Goal: Task Accomplishment & Management: Use online tool/utility

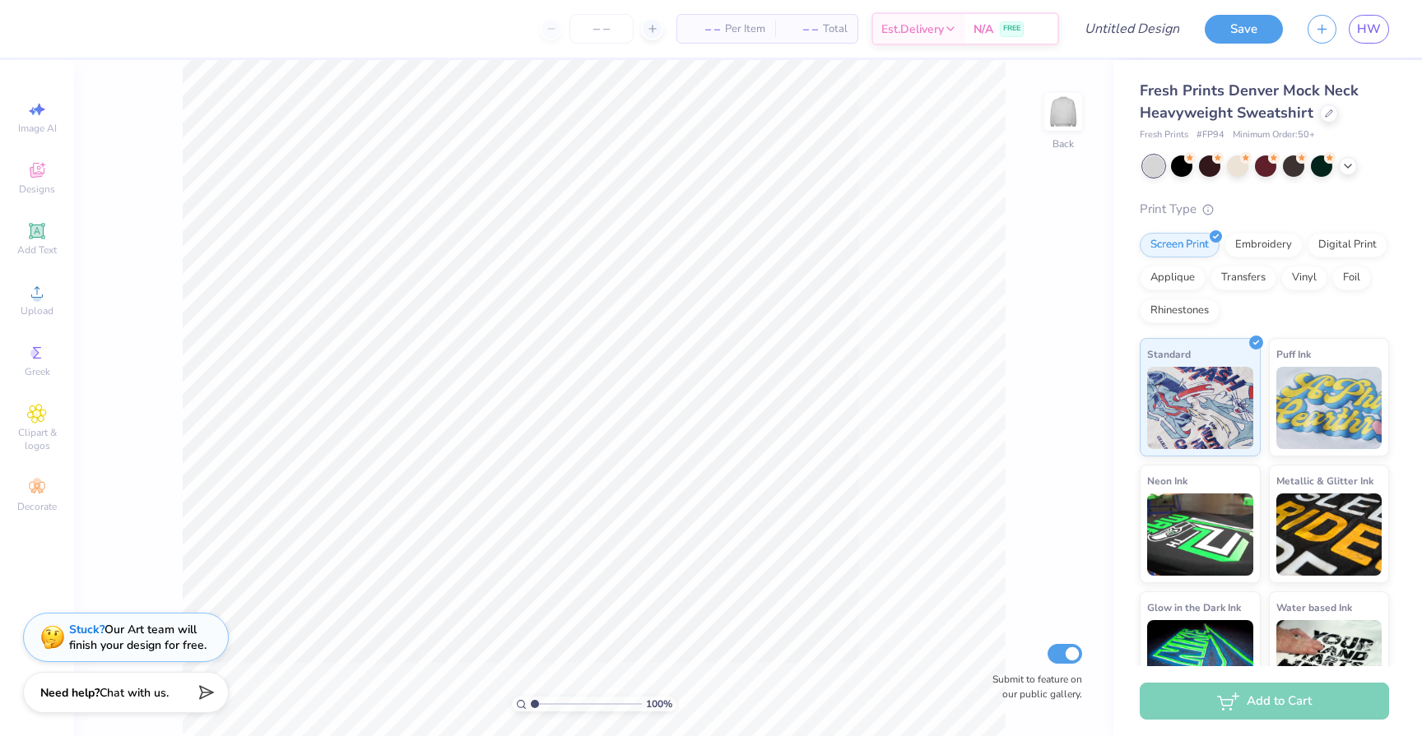
drag, startPoint x: 1263, startPoint y: 243, endPoint x: 84, endPoint y: 2, distance: 1203.6
click at [1263, 243] on div "Embroidery" at bounding box center [1263, 245] width 78 height 25
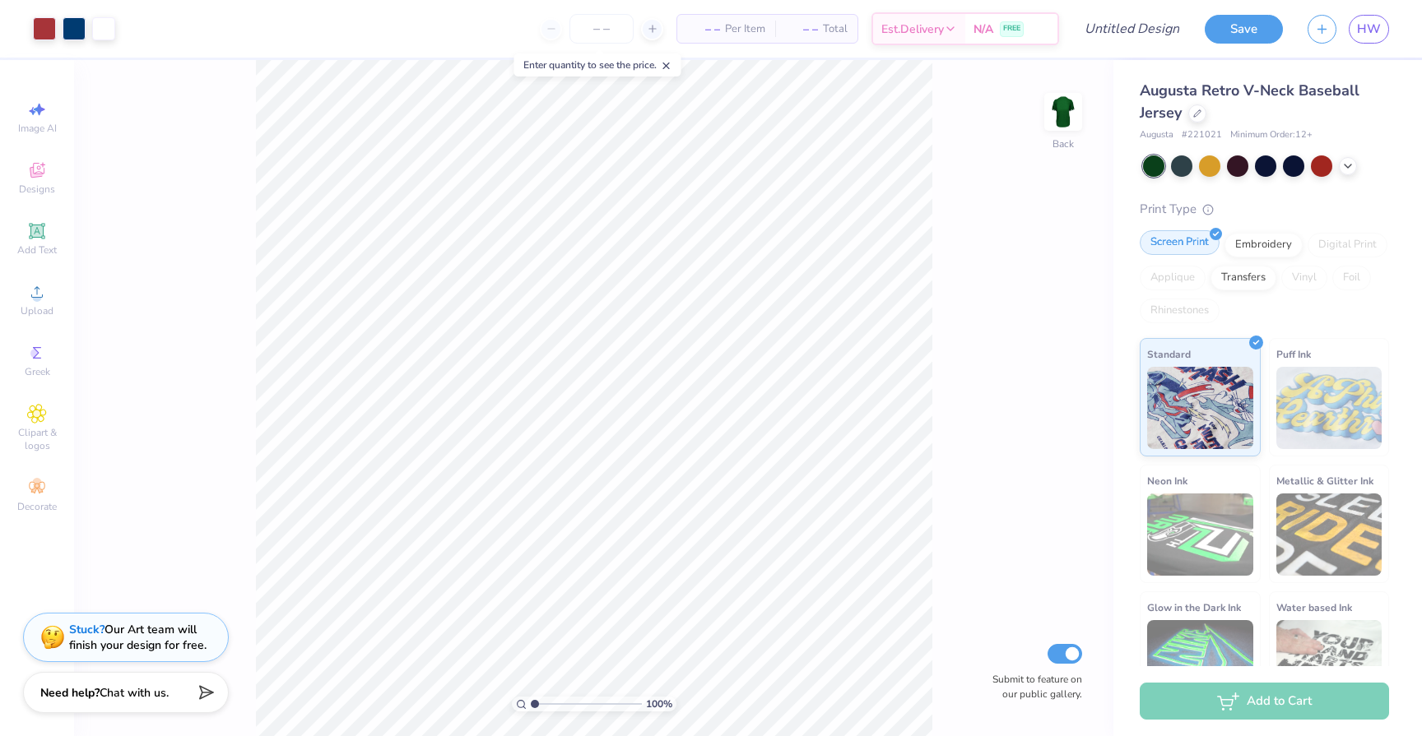
drag, startPoint x: 1254, startPoint y: 250, endPoint x: 1196, endPoint y: 250, distance: 57.6
click at [1254, 250] on div "Embroidery" at bounding box center [1263, 245] width 78 height 25
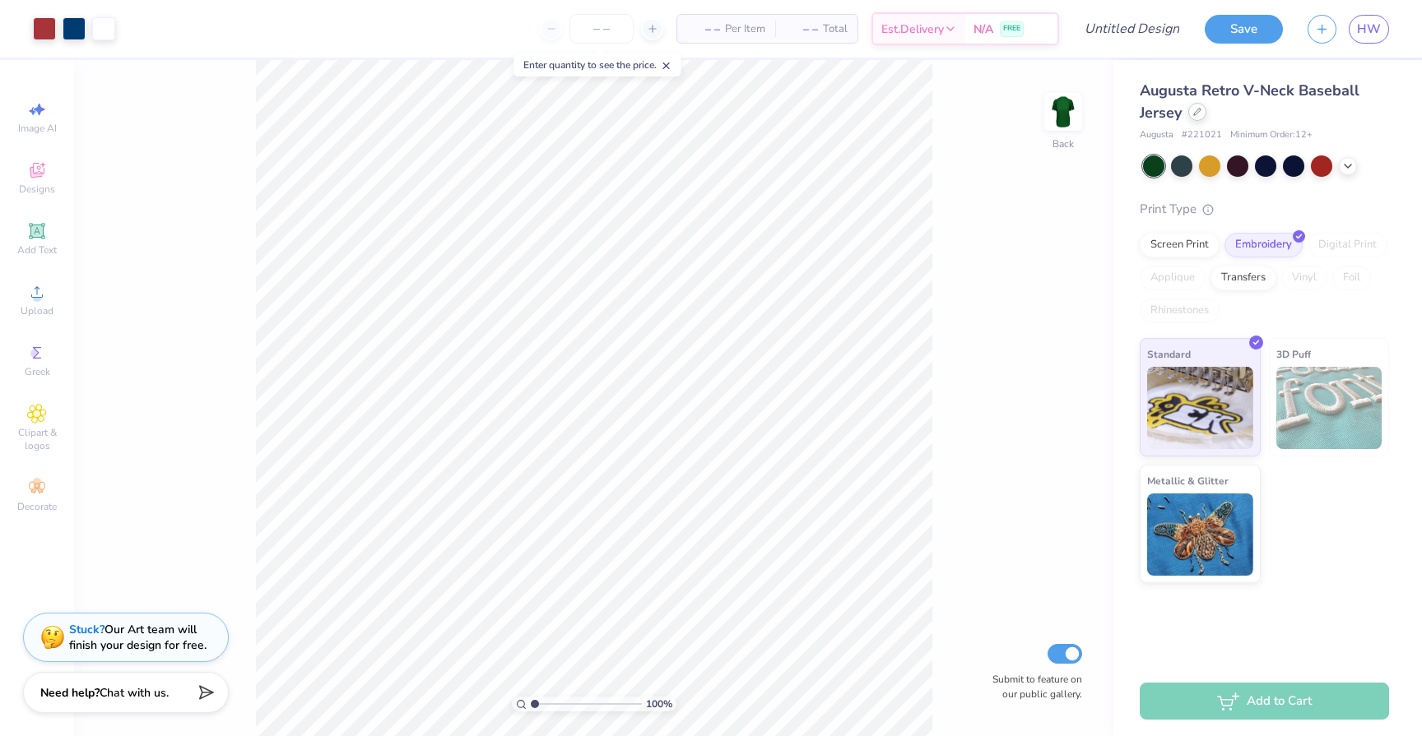
click at [1201, 119] on div at bounding box center [1197, 112] width 18 height 18
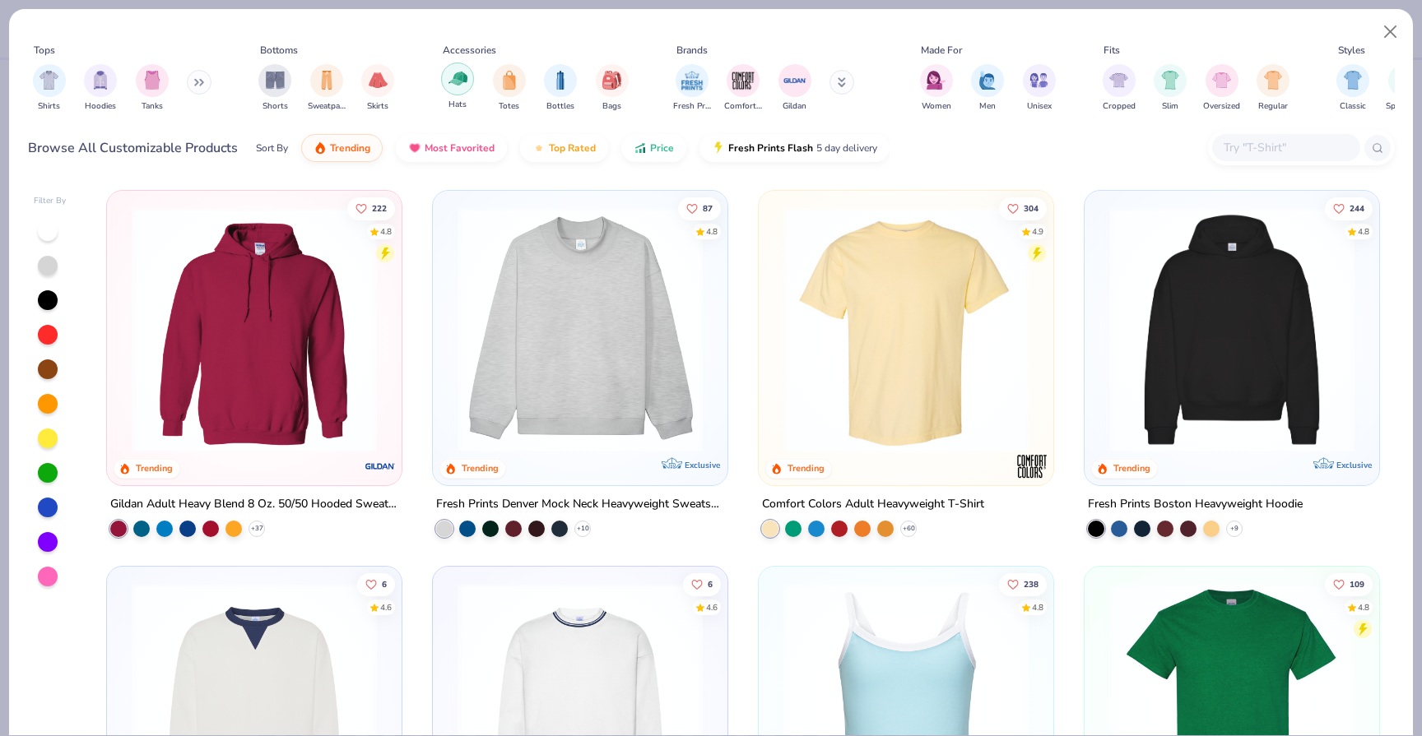
click at [460, 85] on img "filter for Hats" at bounding box center [457, 78] width 19 height 19
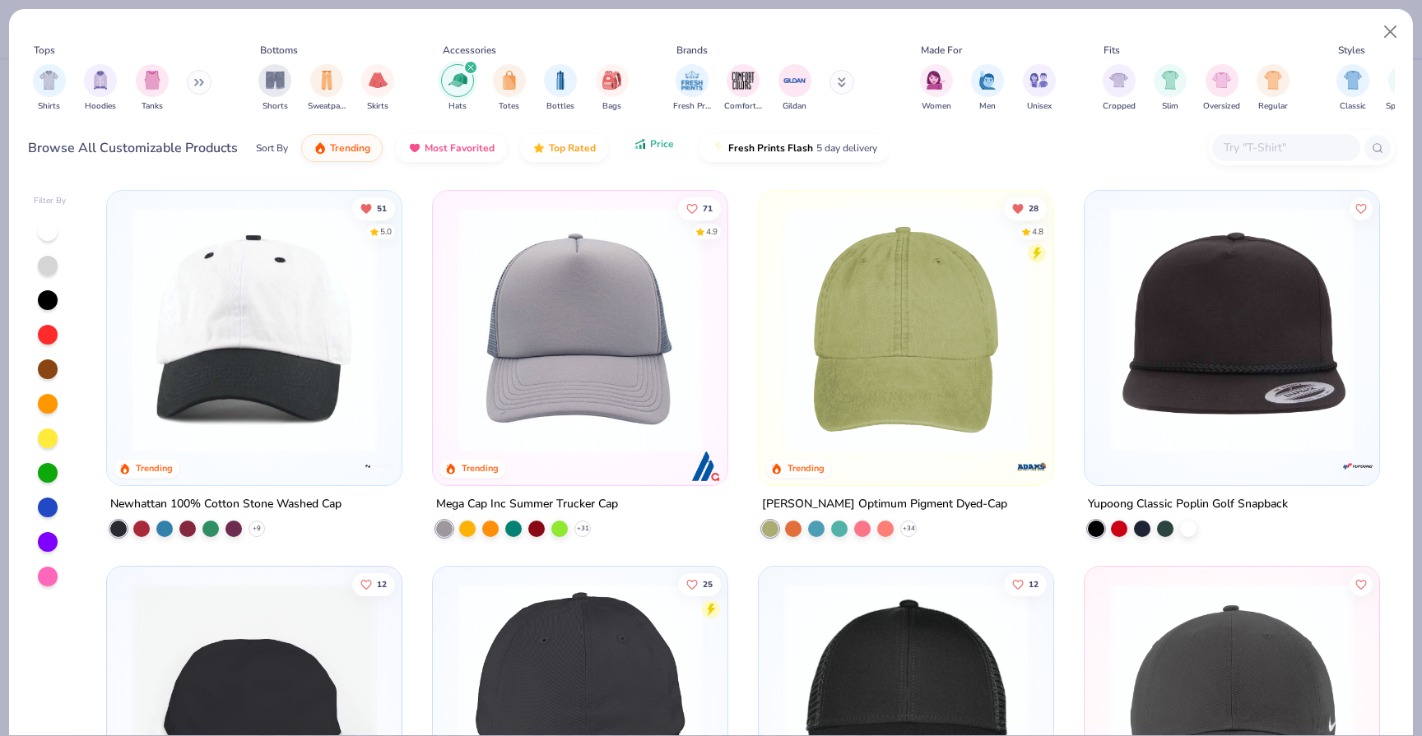
click at [650, 150] on button "Price" at bounding box center [653, 144] width 65 height 28
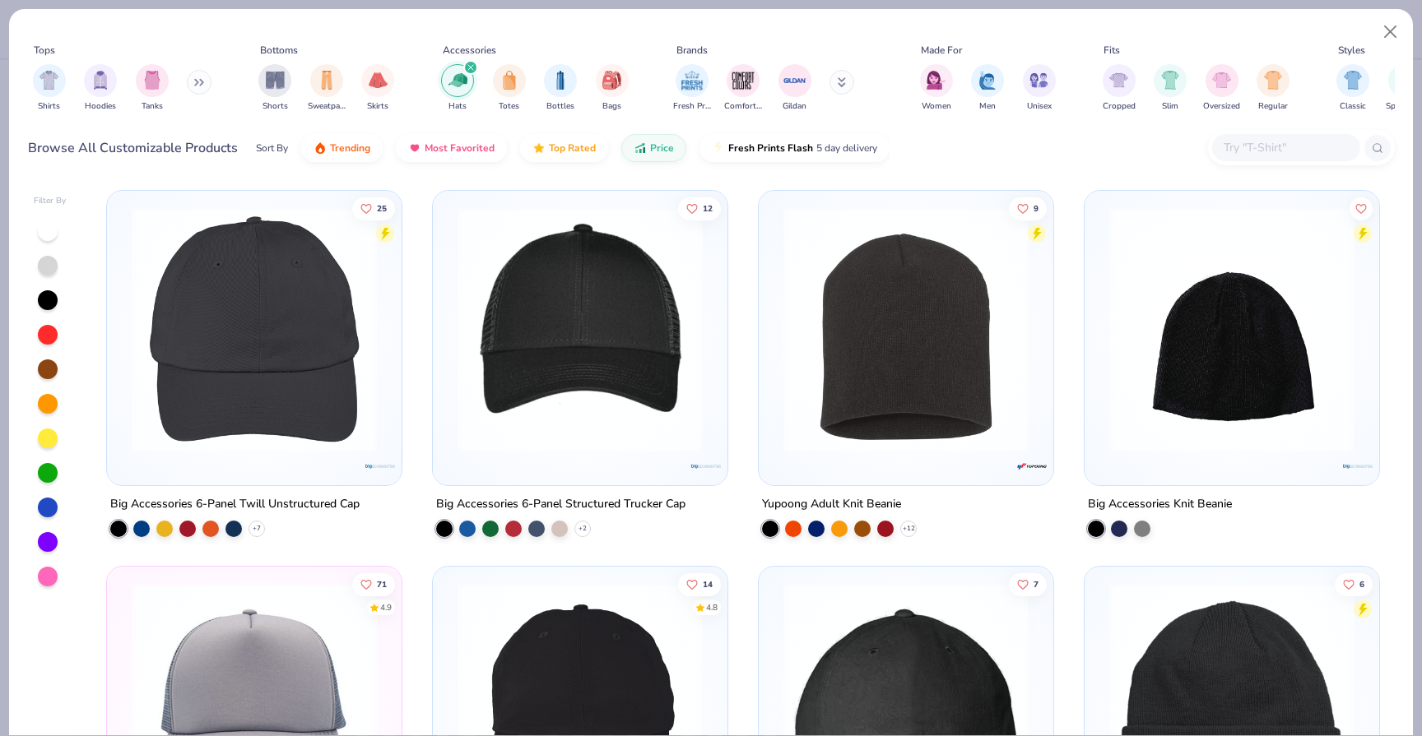
click at [207, 361] on img at bounding box center [254, 329] width 262 height 245
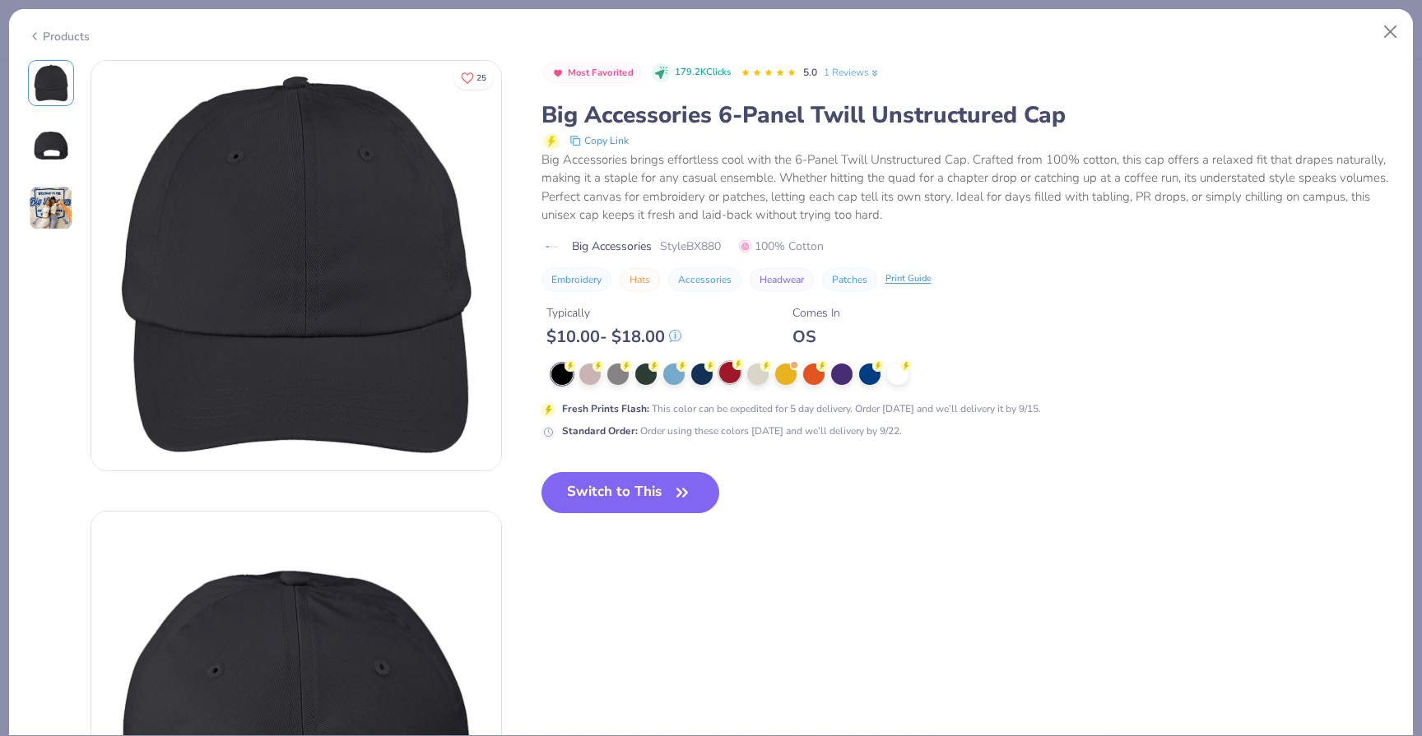
click at [734, 377] on div at bounding box center [729, 372] width 21 height 21
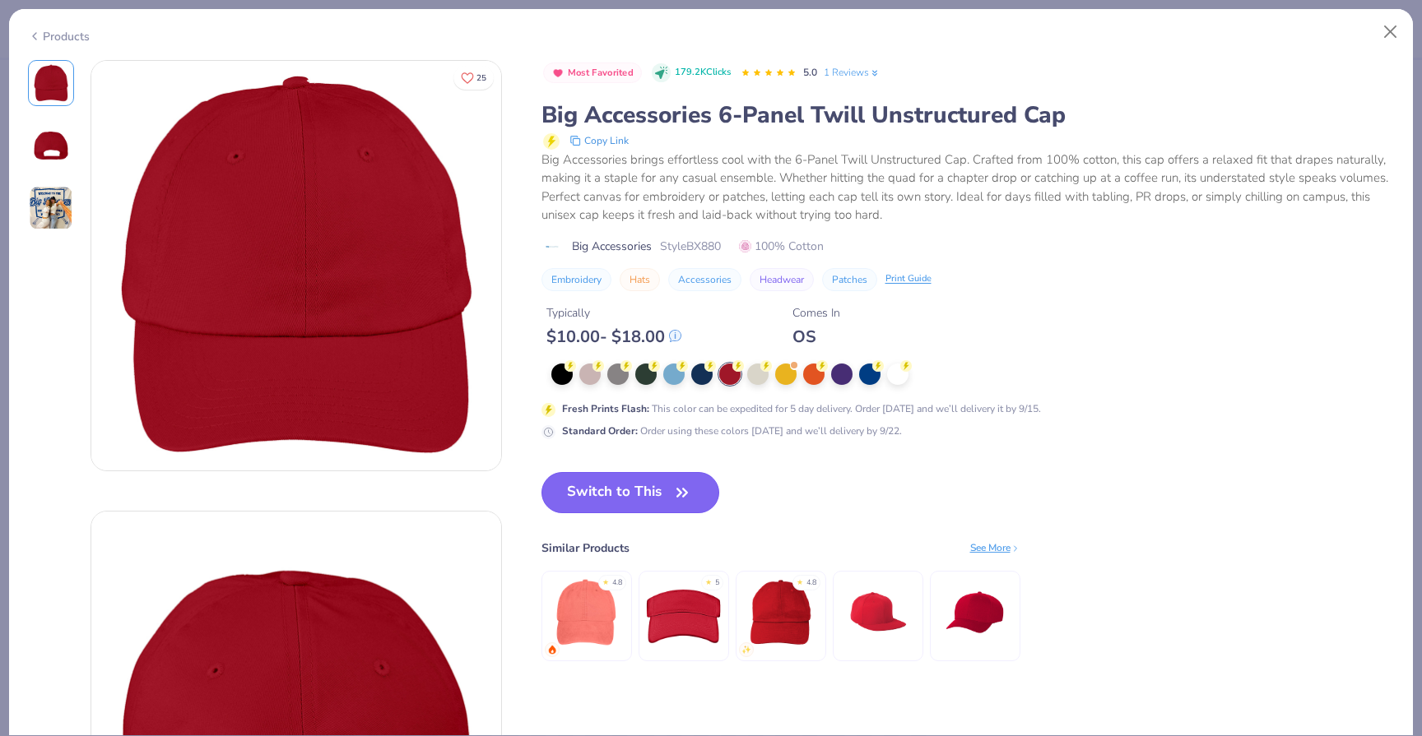
click at [673, 497] on icon "button" at bounding box center [682, 492] width 23 height 23
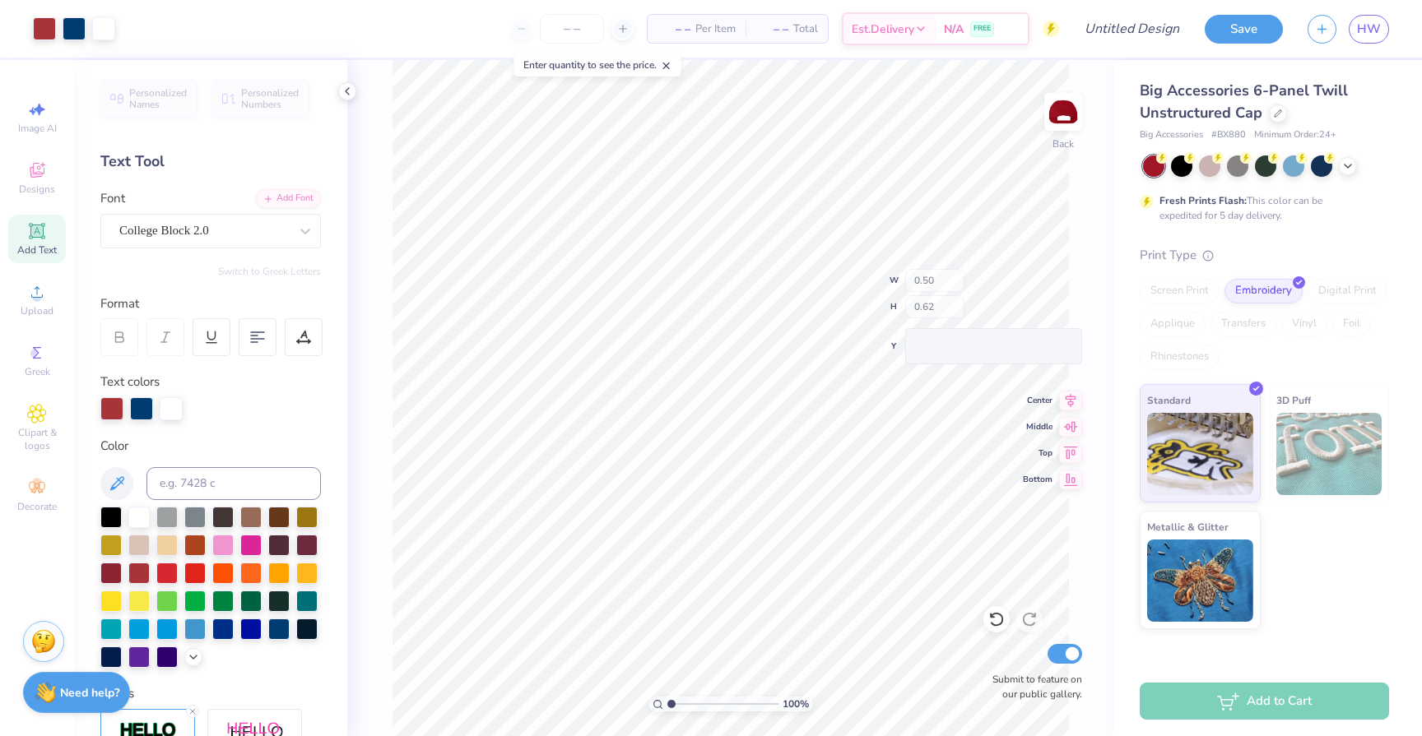
type input "0.50"
type input "0.62"
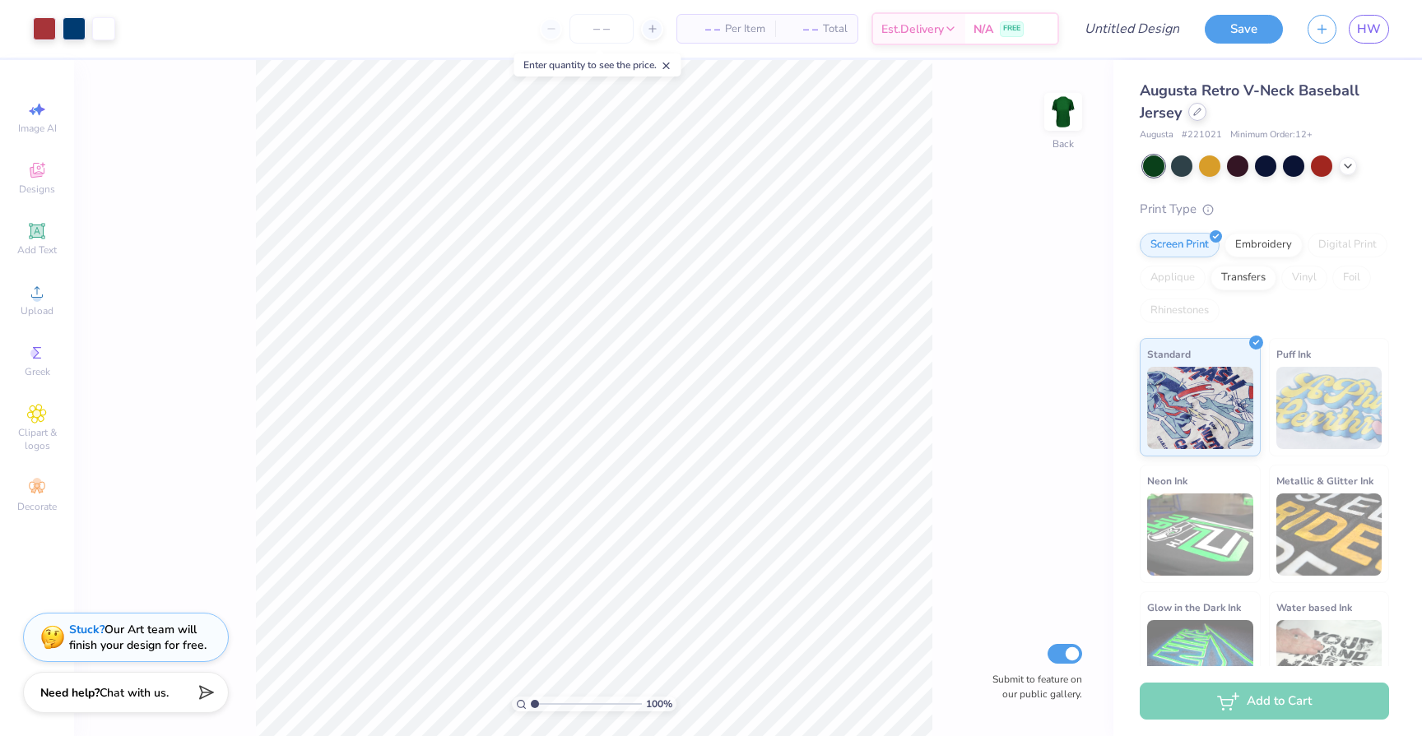
click at [1200, 118] on div at bounding box center [1197, 112] width 18 height 18
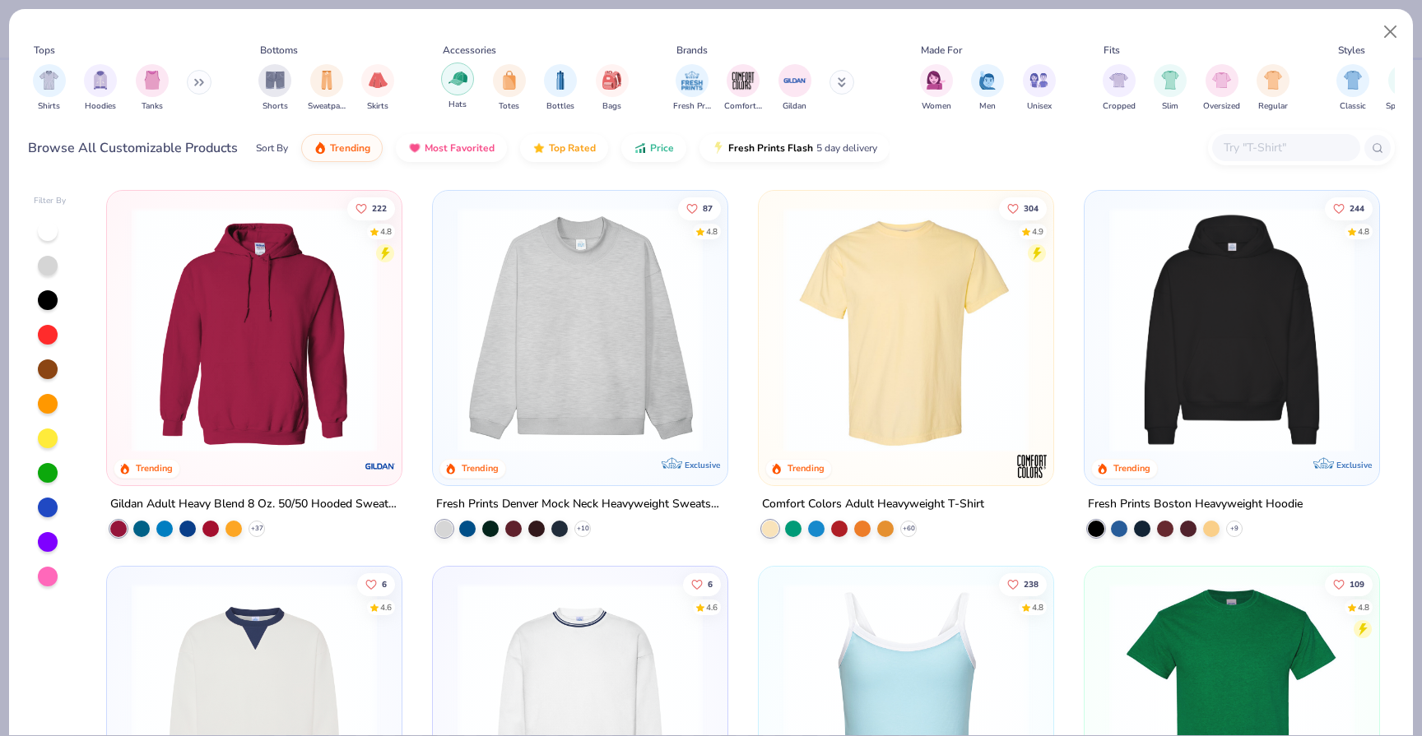
click at [459, 86] on img "filter for Hats" at bounding box center [457, 78] width 19 height 19
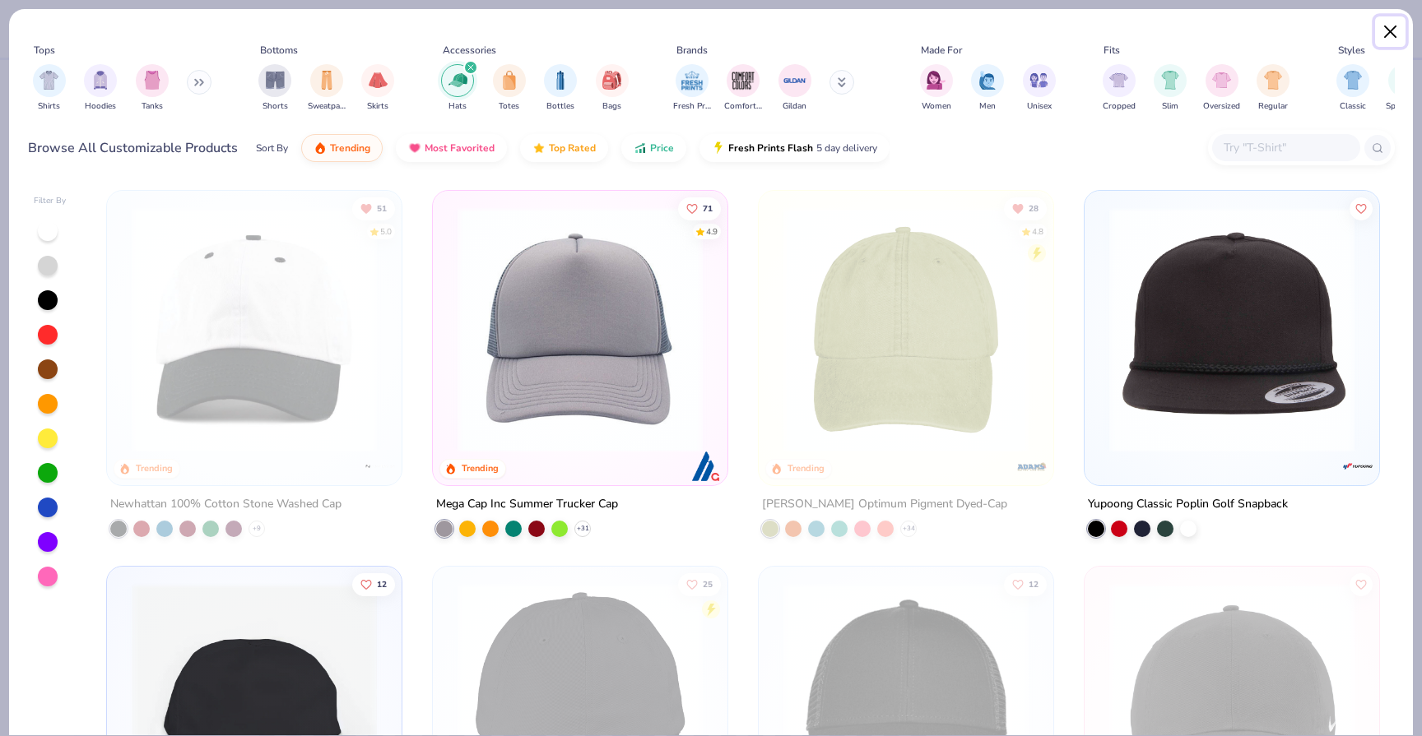
click at [1393, 35] on button "Close" at bounding box center [1390, 31] width 31 height 31
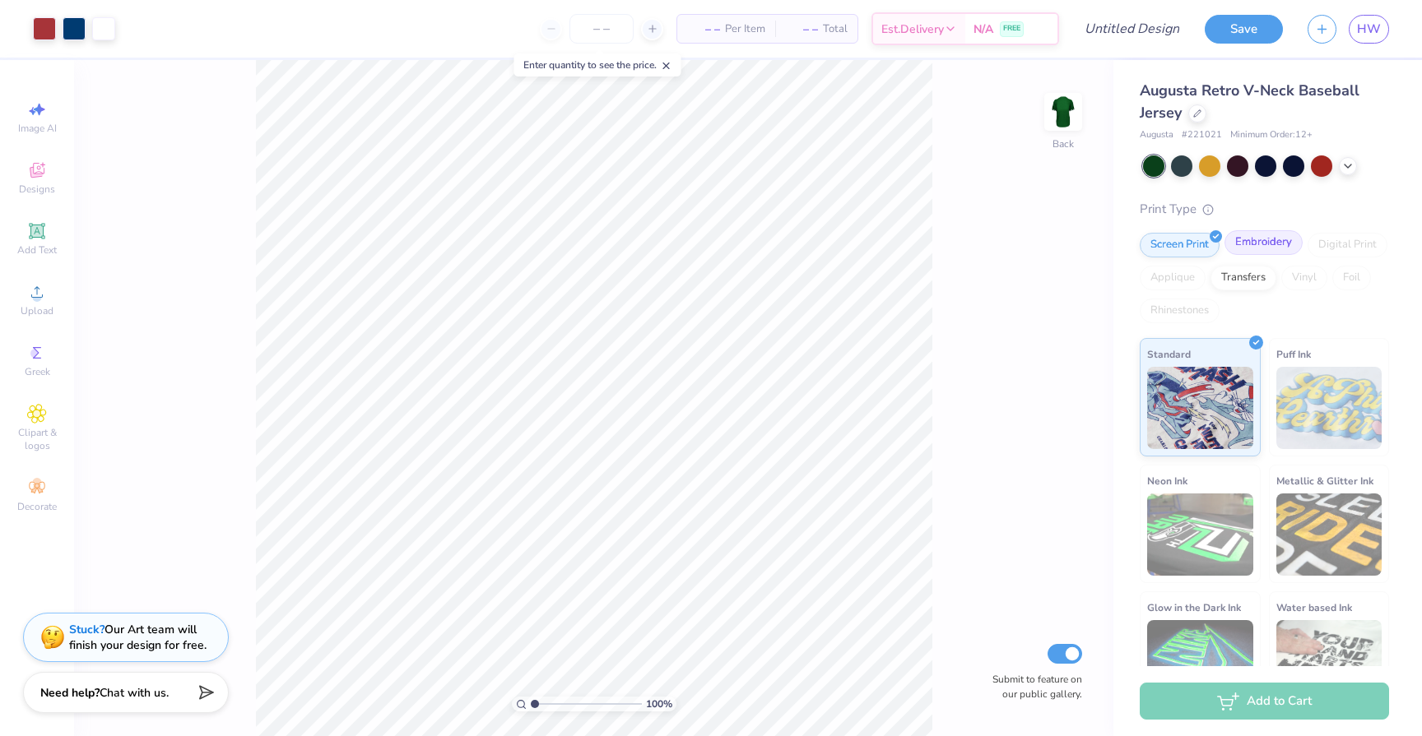
click at [1270, 247] on div "Embroidery" at bounding box center [1263, 242] width 78 height 25
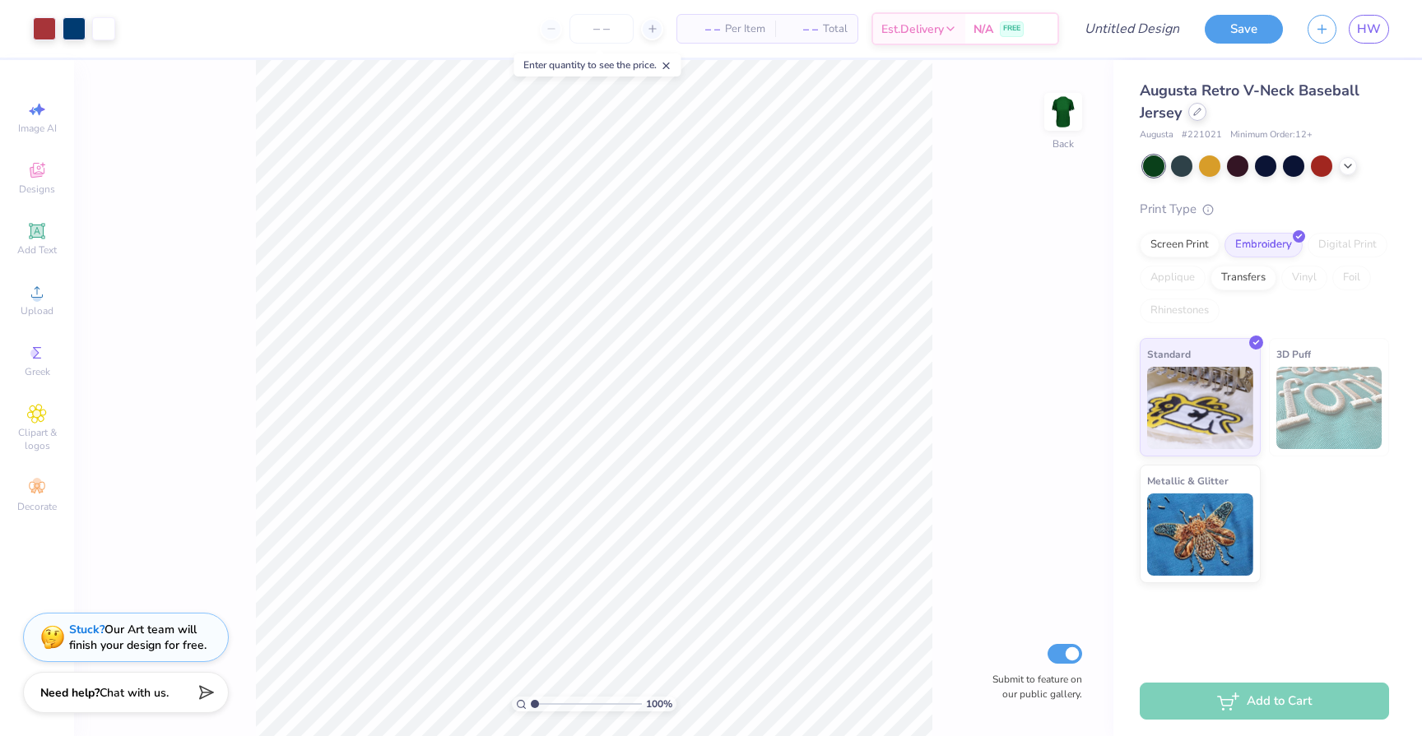
click at [1197, 112] on icon at bounding box center [1197, 112] width 7 height 7
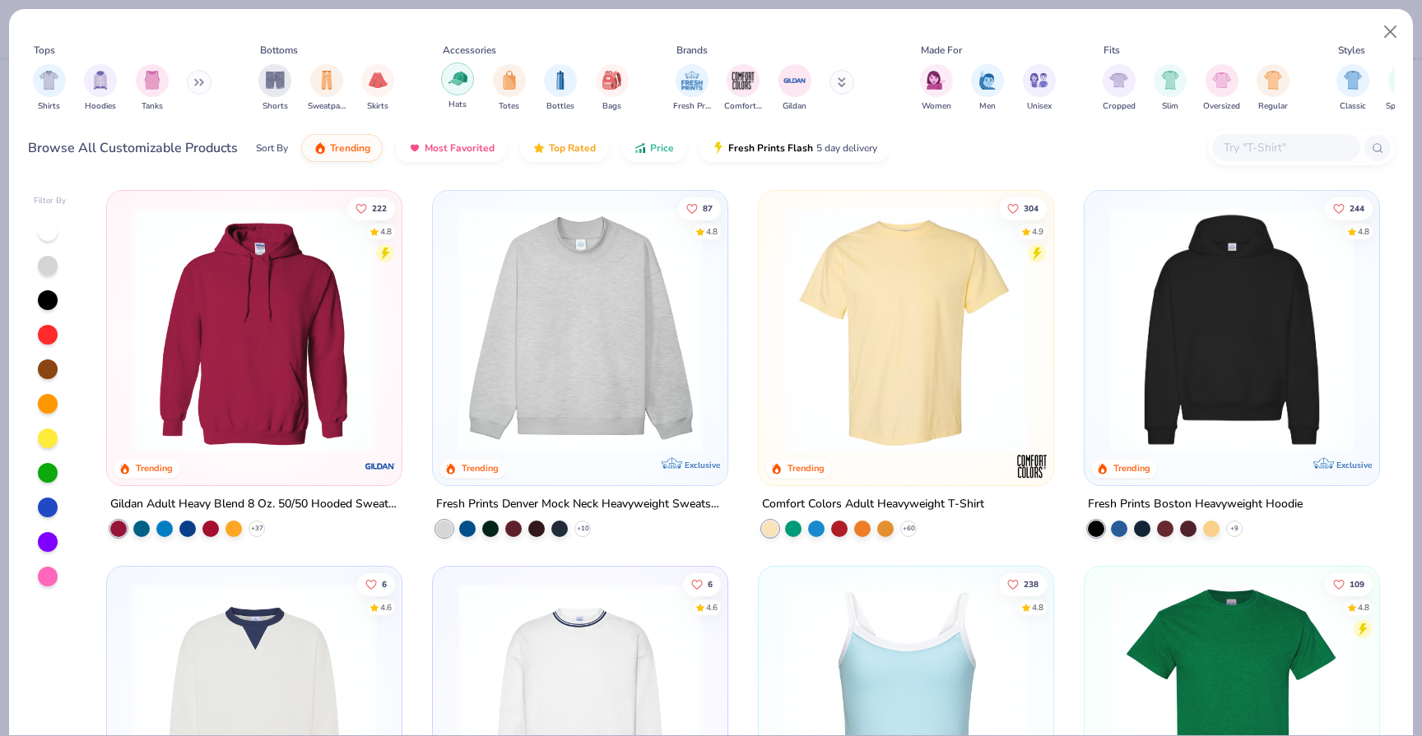
click at [456, 73] on img "filter for Hats" at bounding box center [457, 78] width 19 height 19
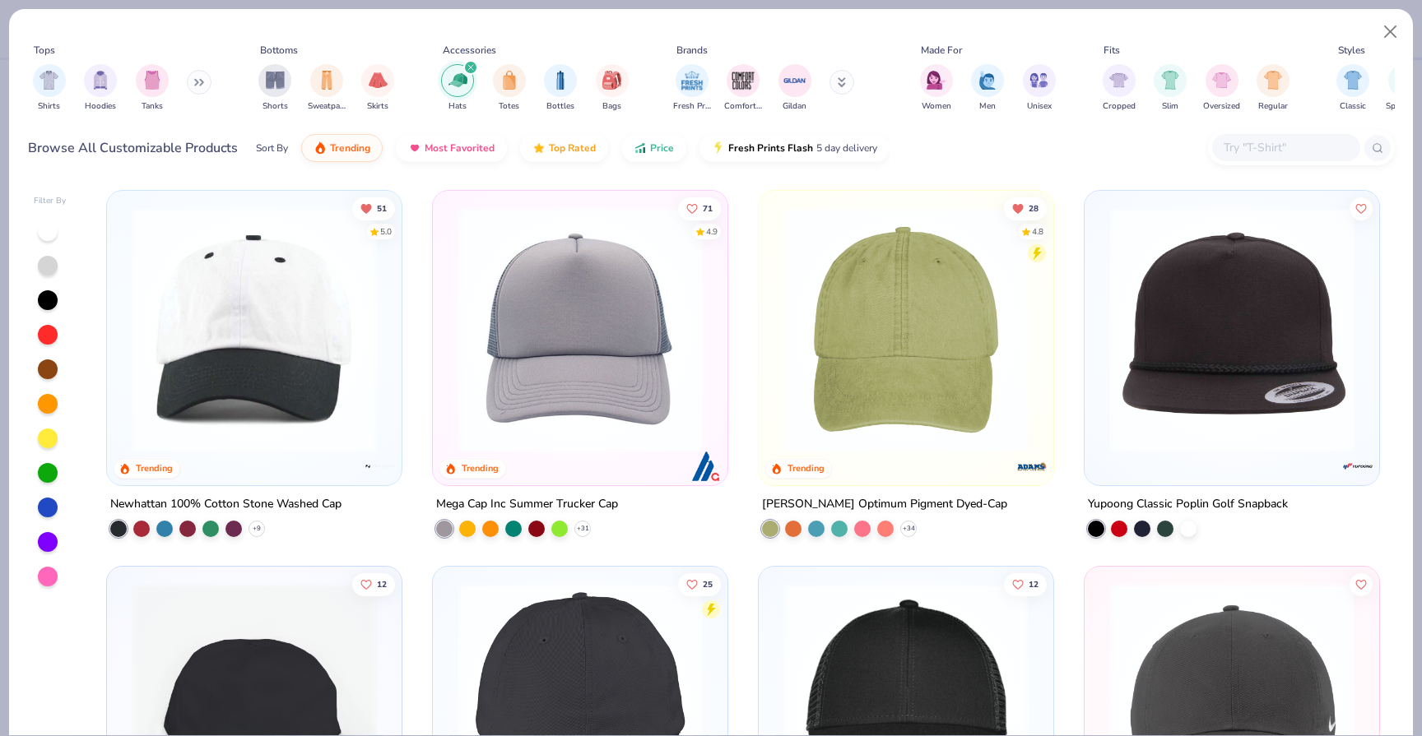
scroll to position [22, 0]
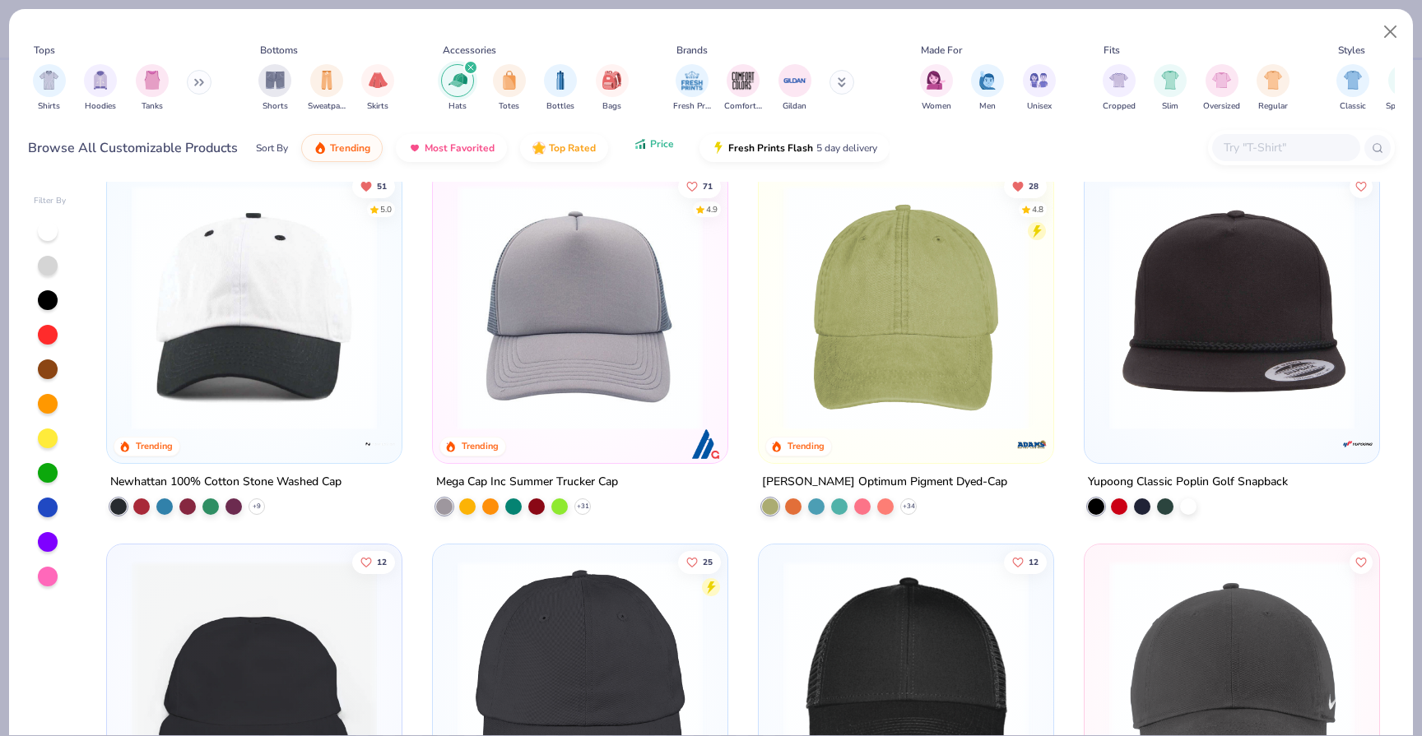
click at [646, 138] on button "Price" at bounding box center [653, 144] width 65 height 28
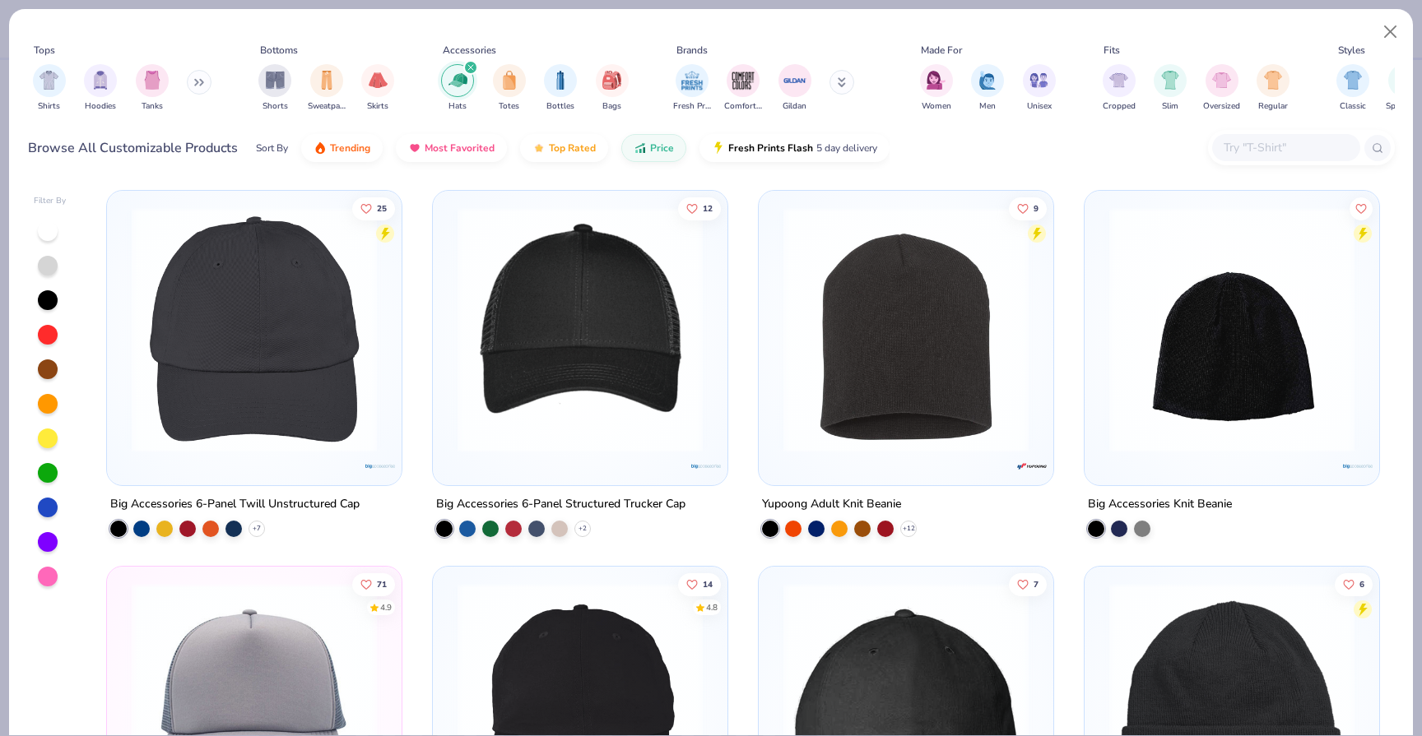
click at [270, 336] on img at bounding box center [254, 329] width 262 height 245
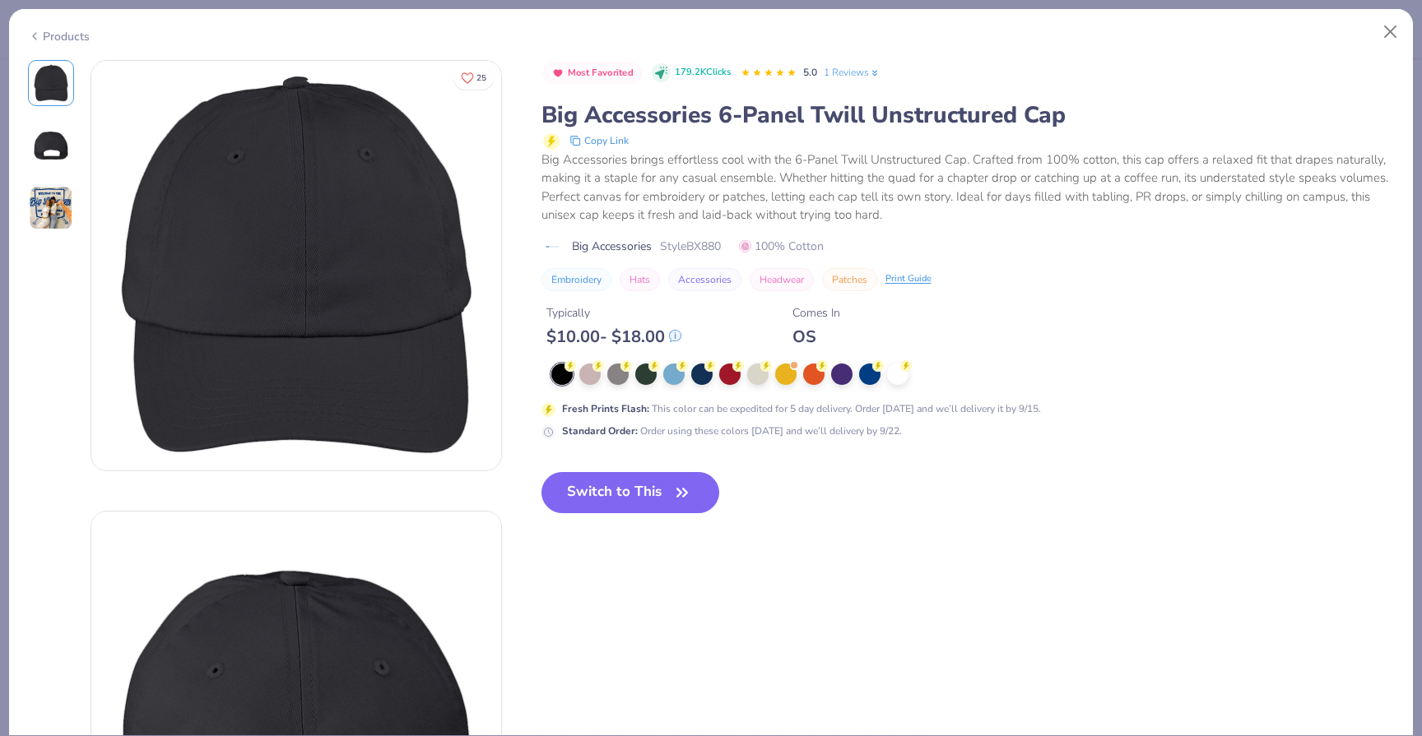
click at [54, 217] on img at bounding box center [51, 208] width 44 height 44
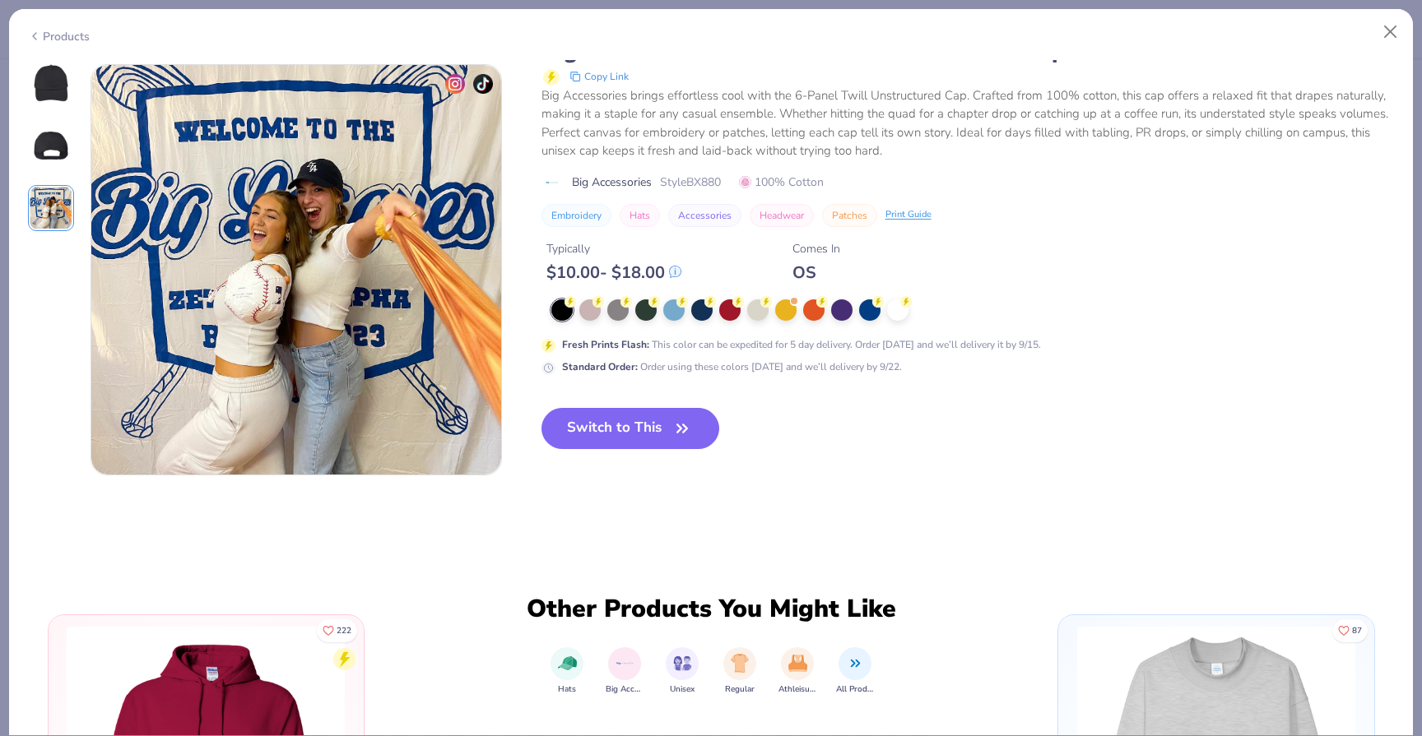
scroll to position [902, 0]
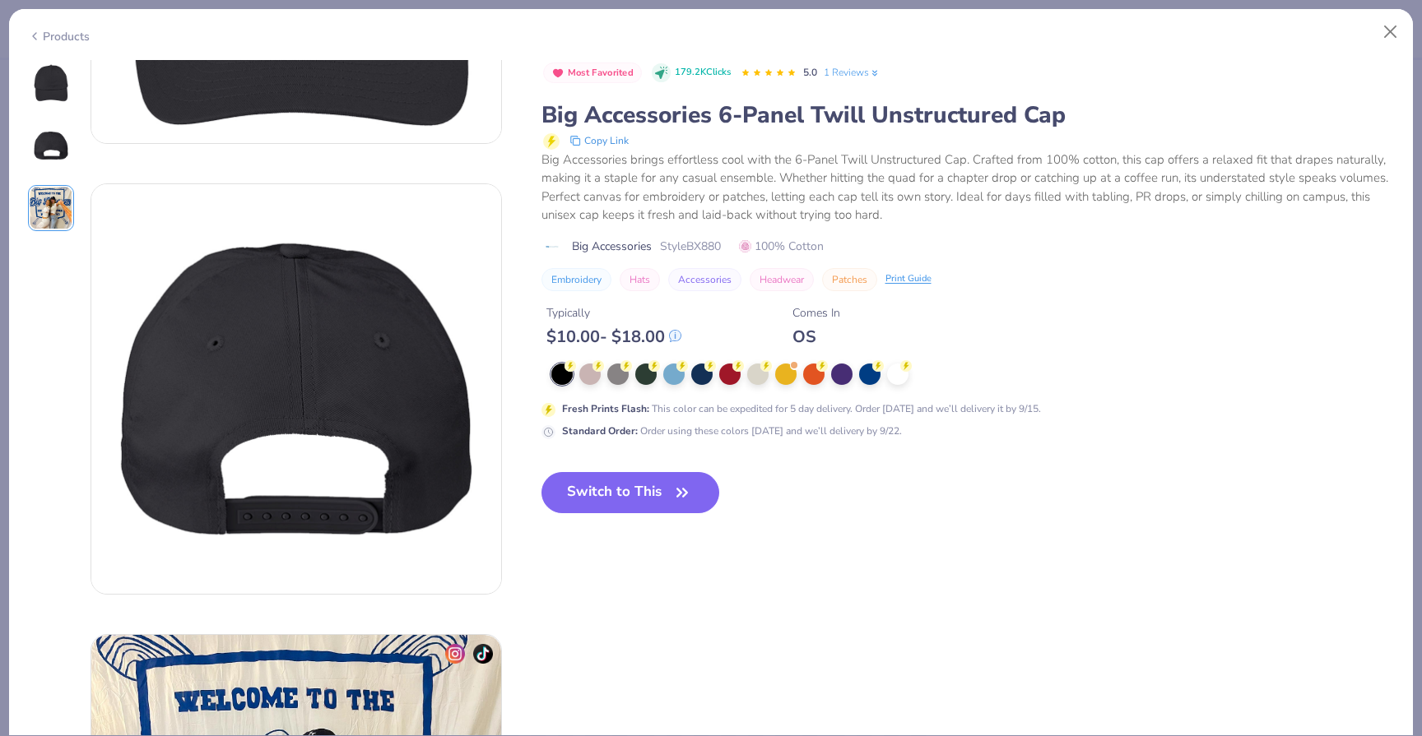
click at [43, 79] on img at bounding box center [50, 82] width 39 height 39
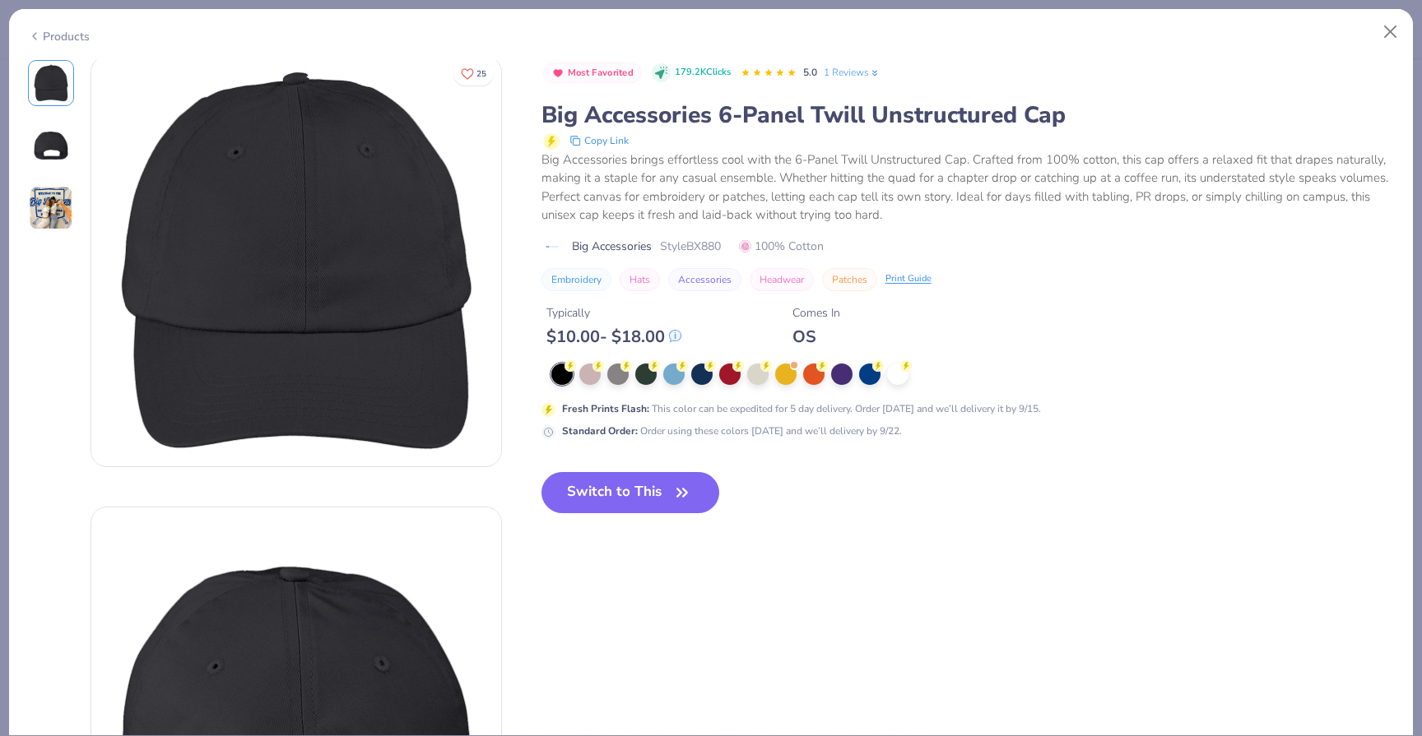
scroll to position [0, 0]
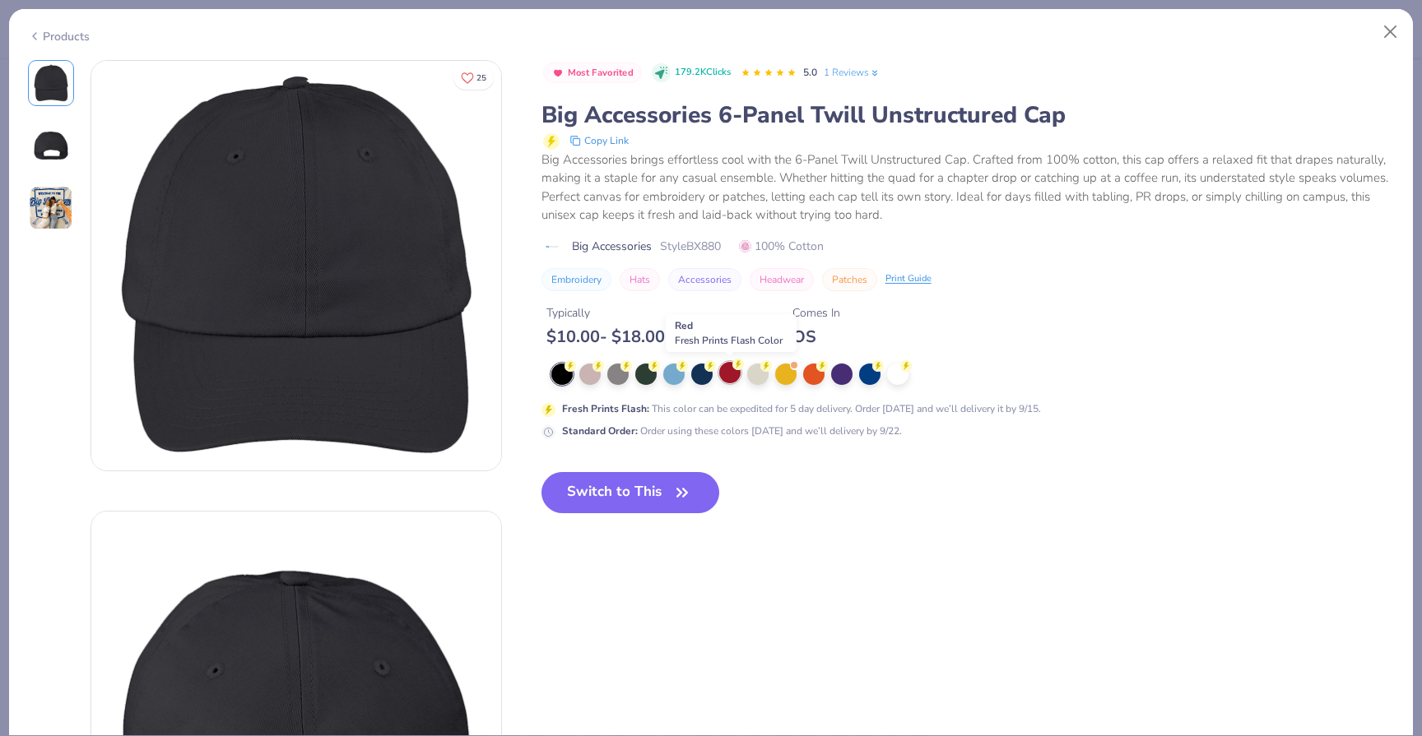
click at [727, 377] on div at bounding box center [729, 372] width 21 height 21
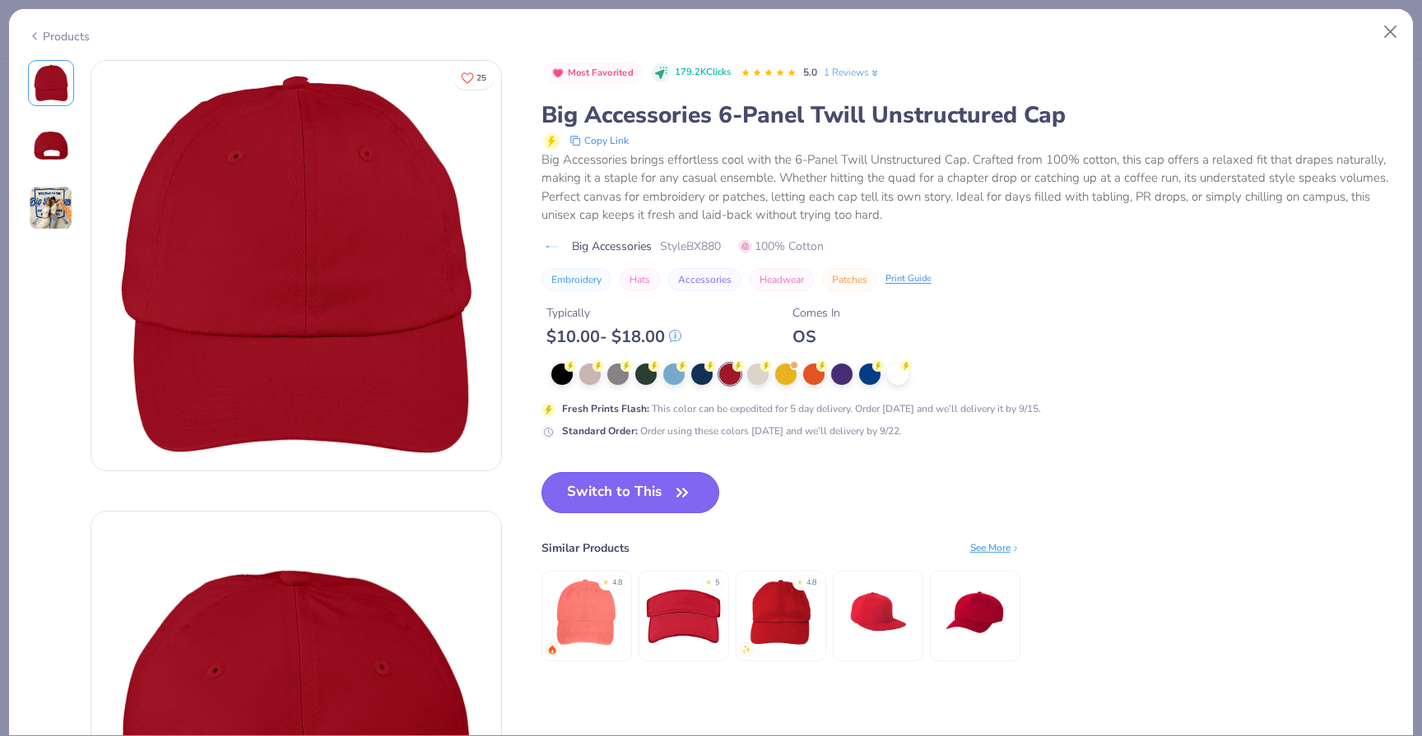
click at [677, 481] on icon "button" at bounding box center [682, 492] width 23 height 23
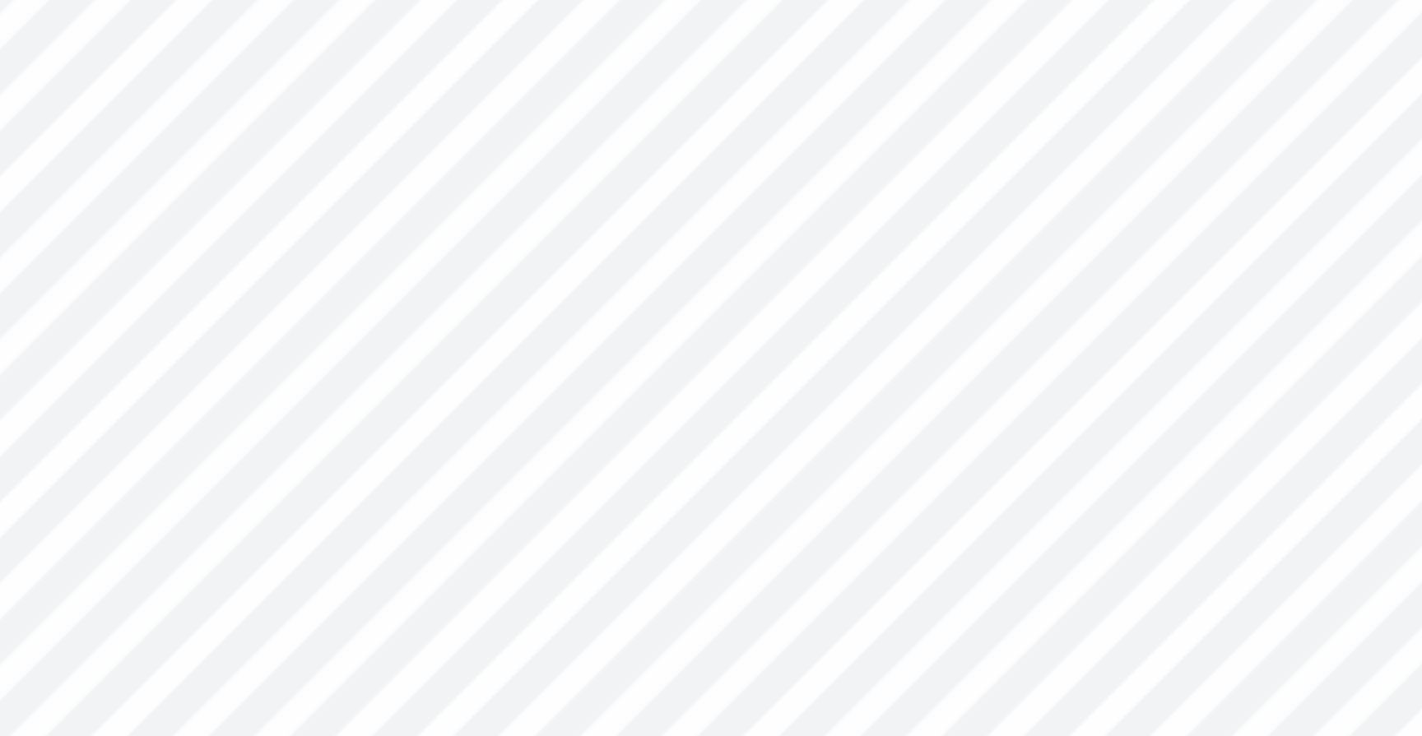
type input "0.94"
type input "0.78"
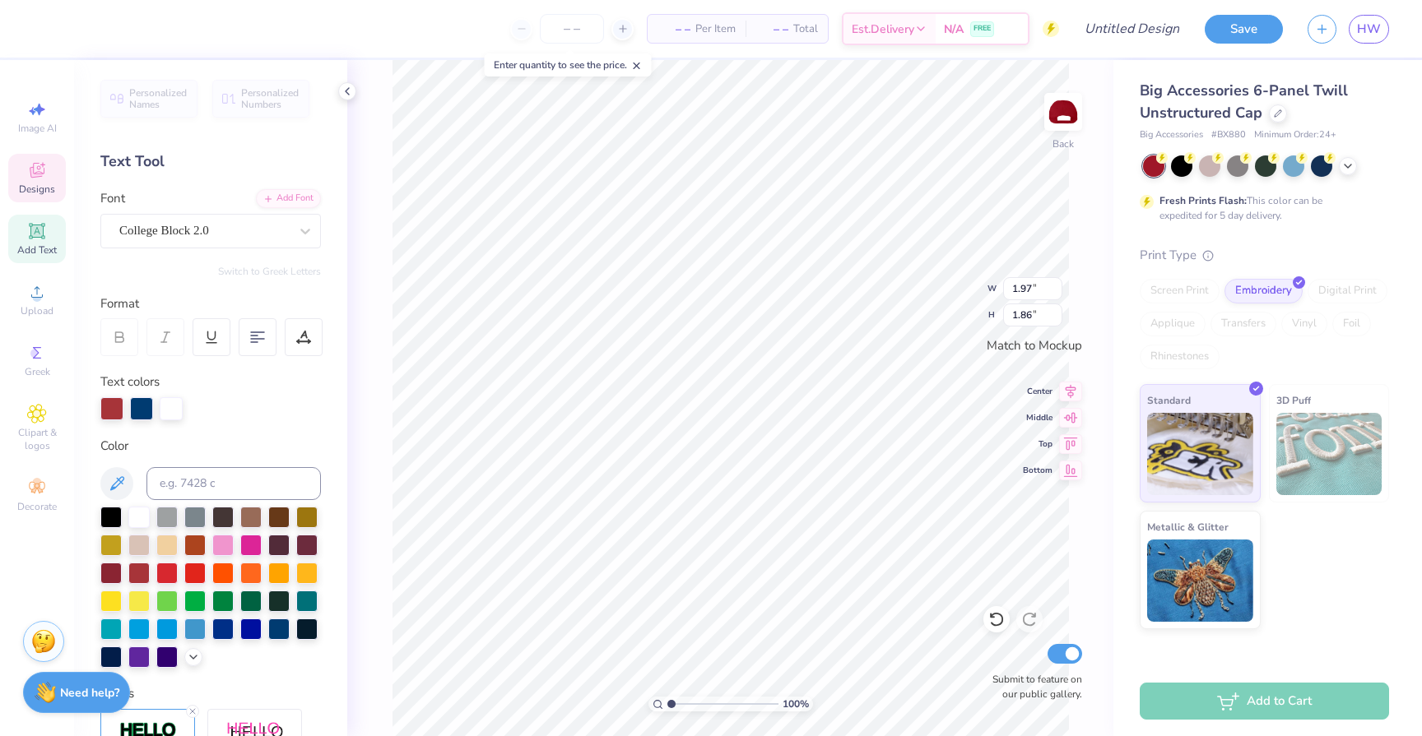
type textarea "2"
type textarea "'14"
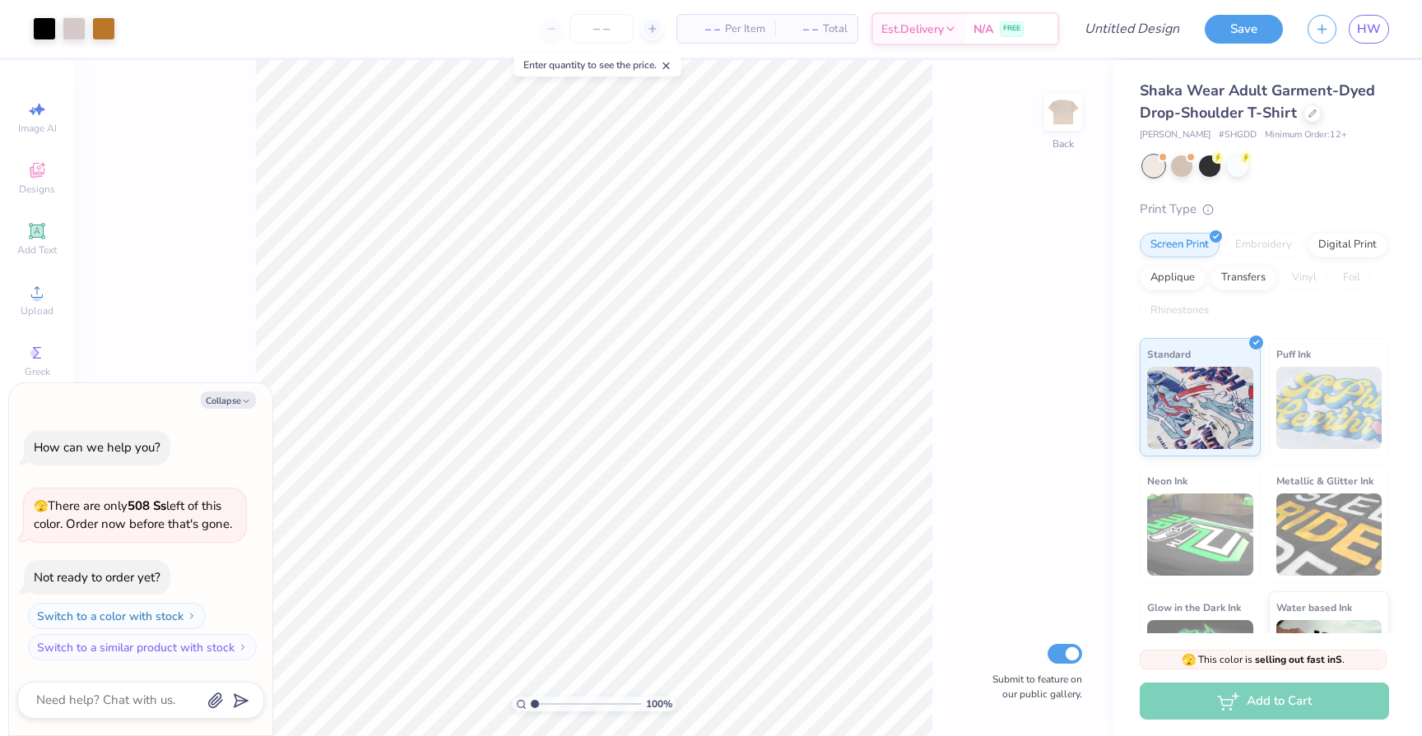
type textarea "x"
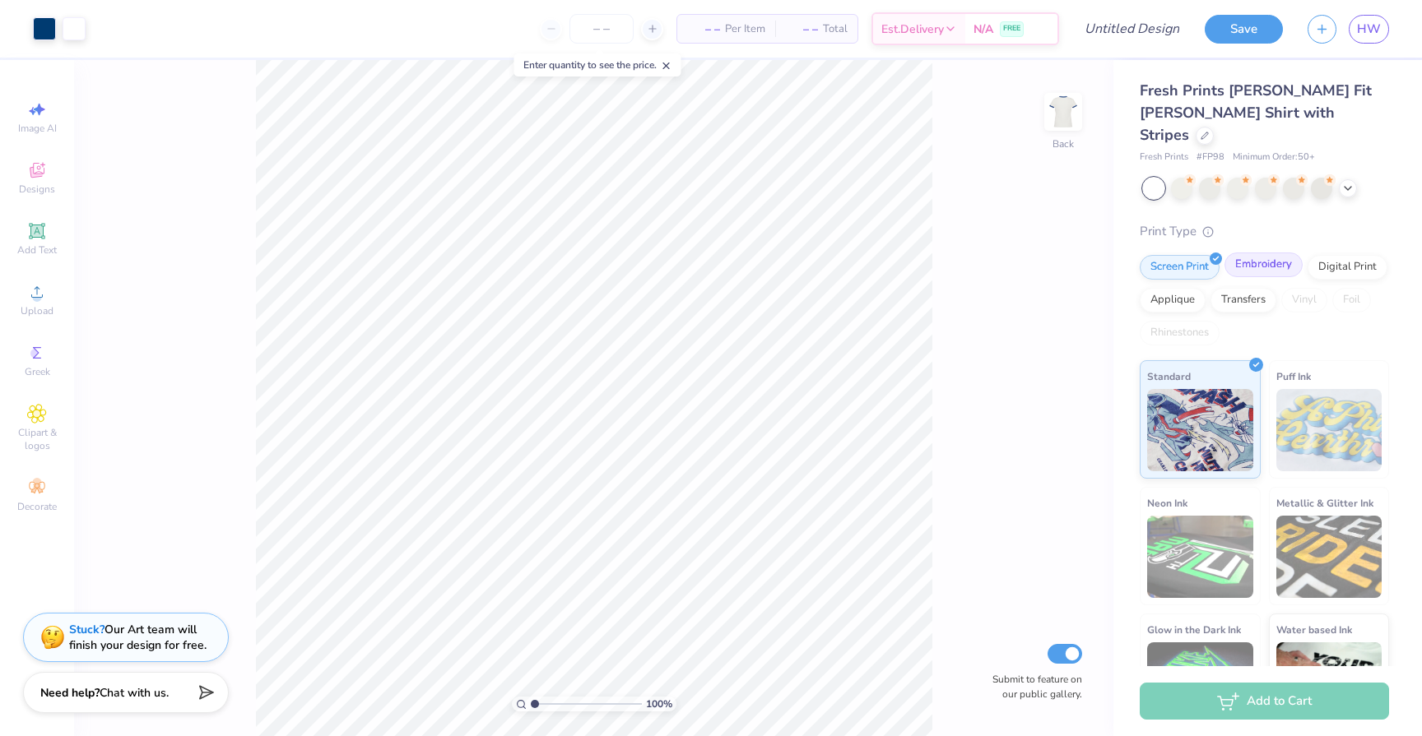
click at [1287, 253] on div "Embroidery" at bounding box center [1263, 265] width 78 height 25
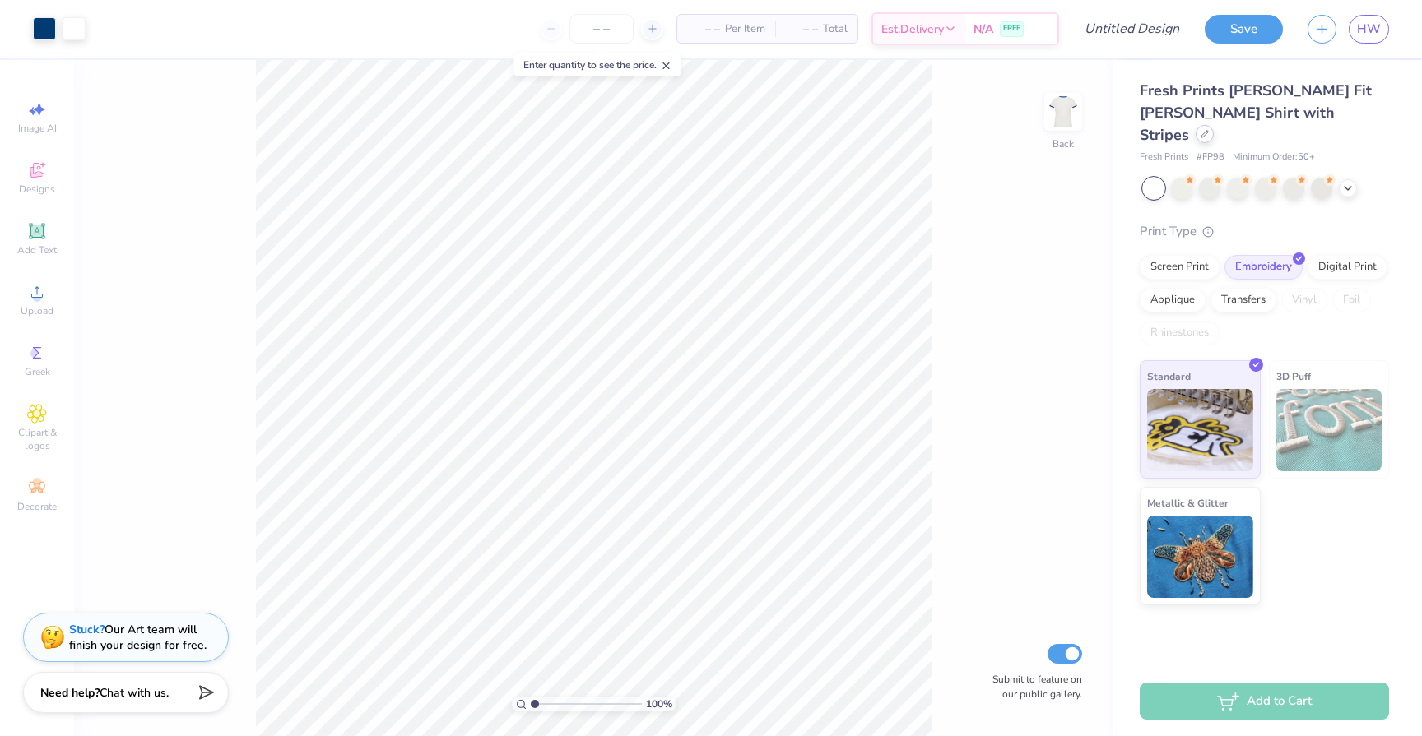
click at [1214, 125] on div at bounding box center [1205, 134] width 18 height 18
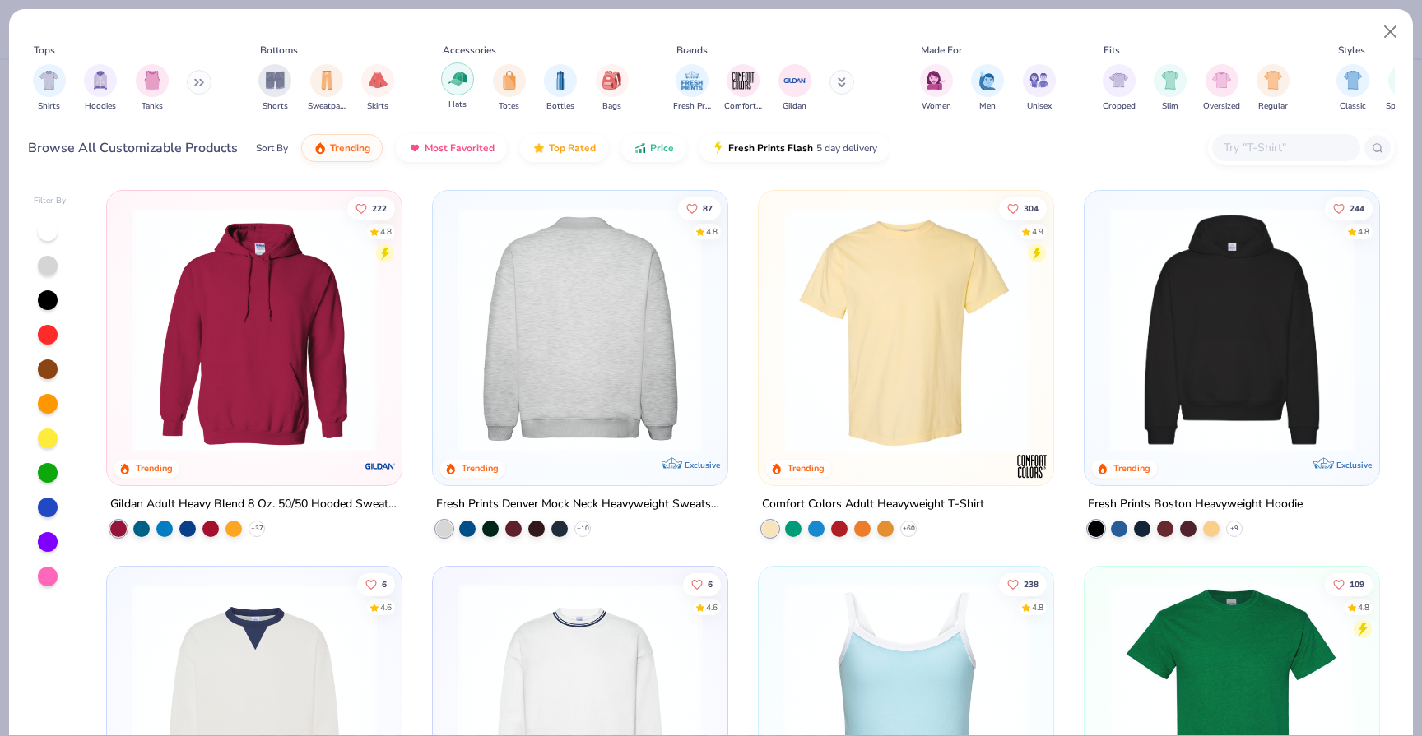
click at [469, 89] on div "filter for Hats" at bounding box center [457, 79] width 33 height 33
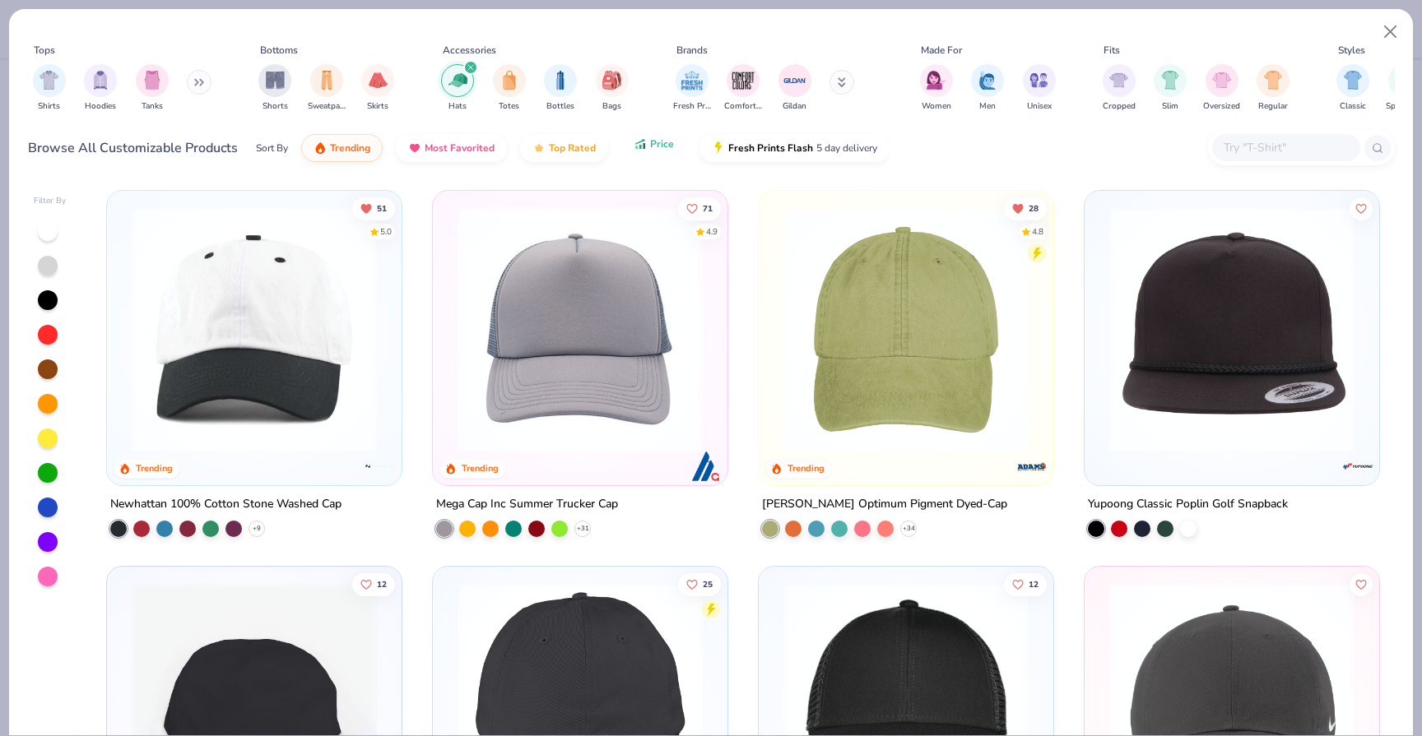
click at [643, 152] on button "Price" at bounding box center [653, 144] width 65 height 28
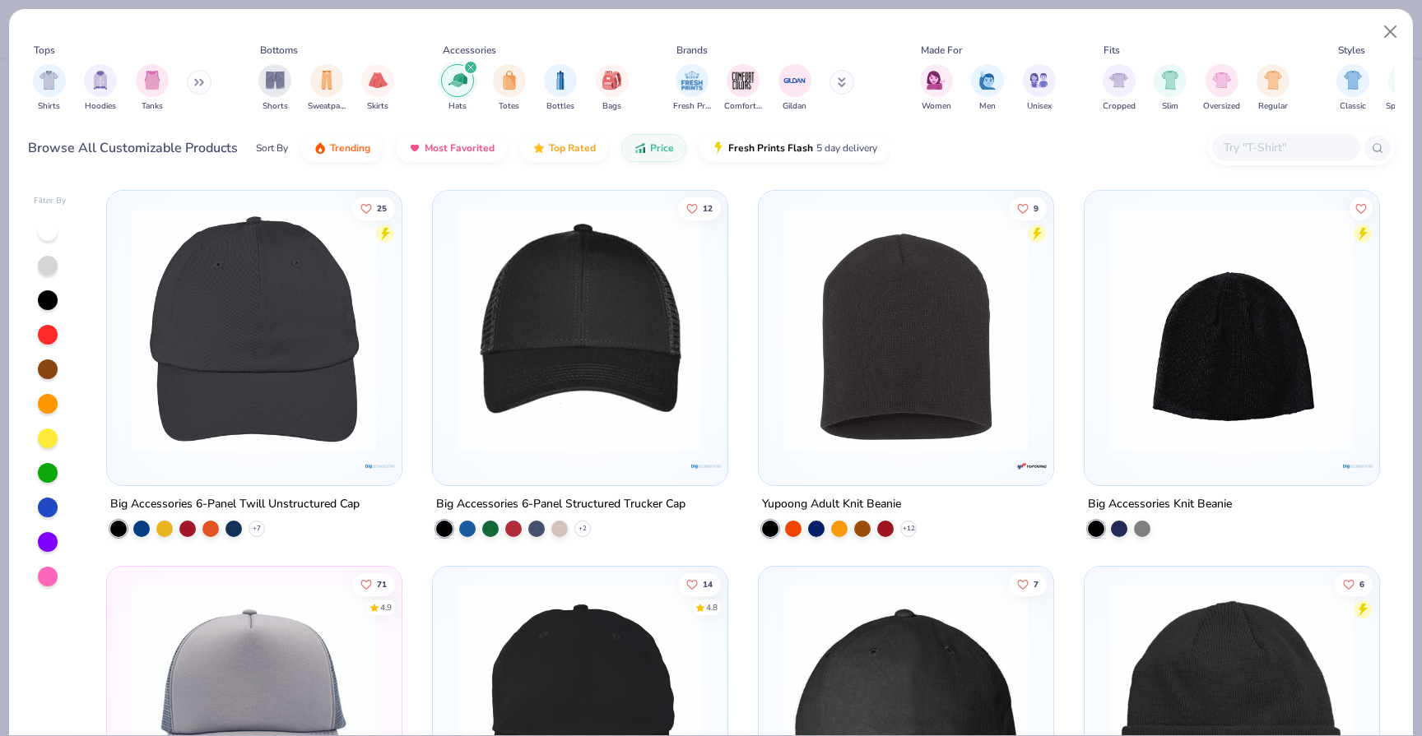
click at [284, 340] on img at bounding box center [254, 329] width 262 height 245
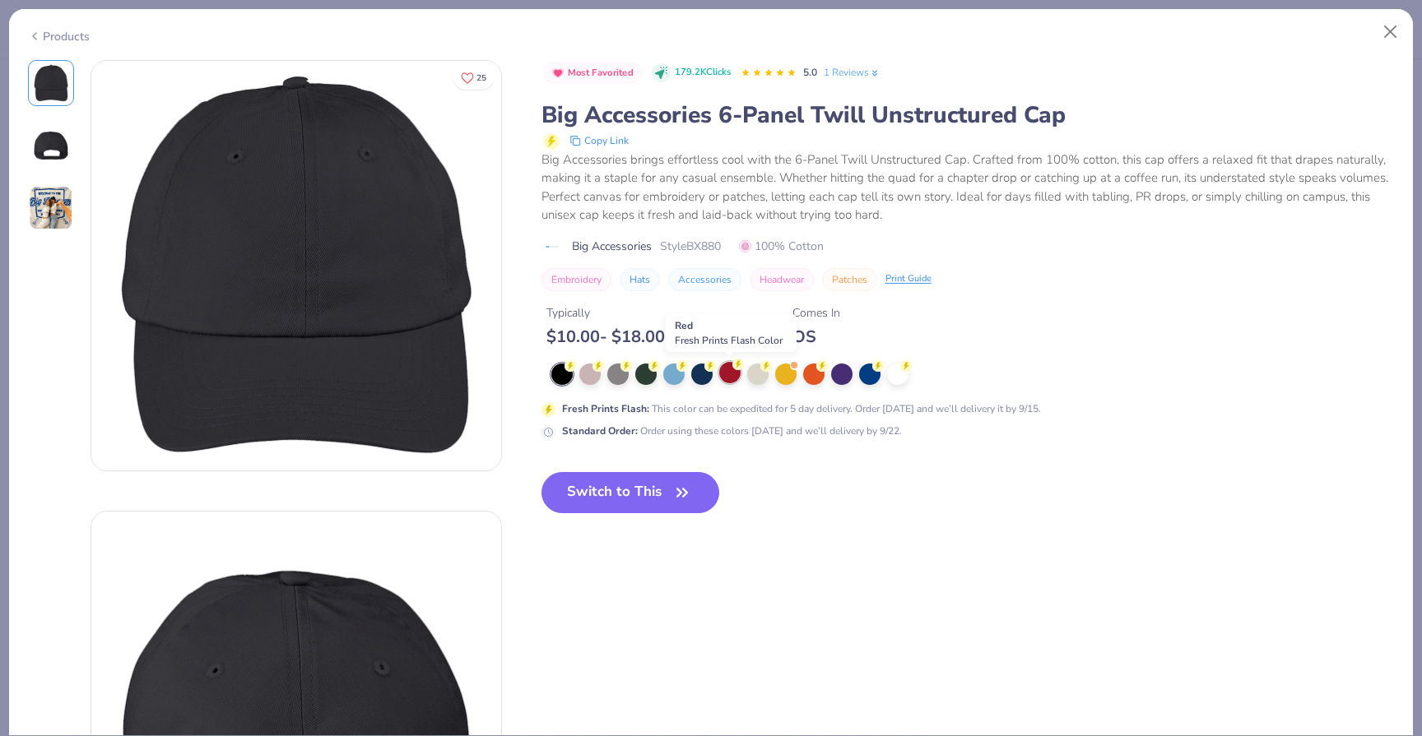
click at [731, 379] on div at bounding box center [729, 372] width 21 height 21
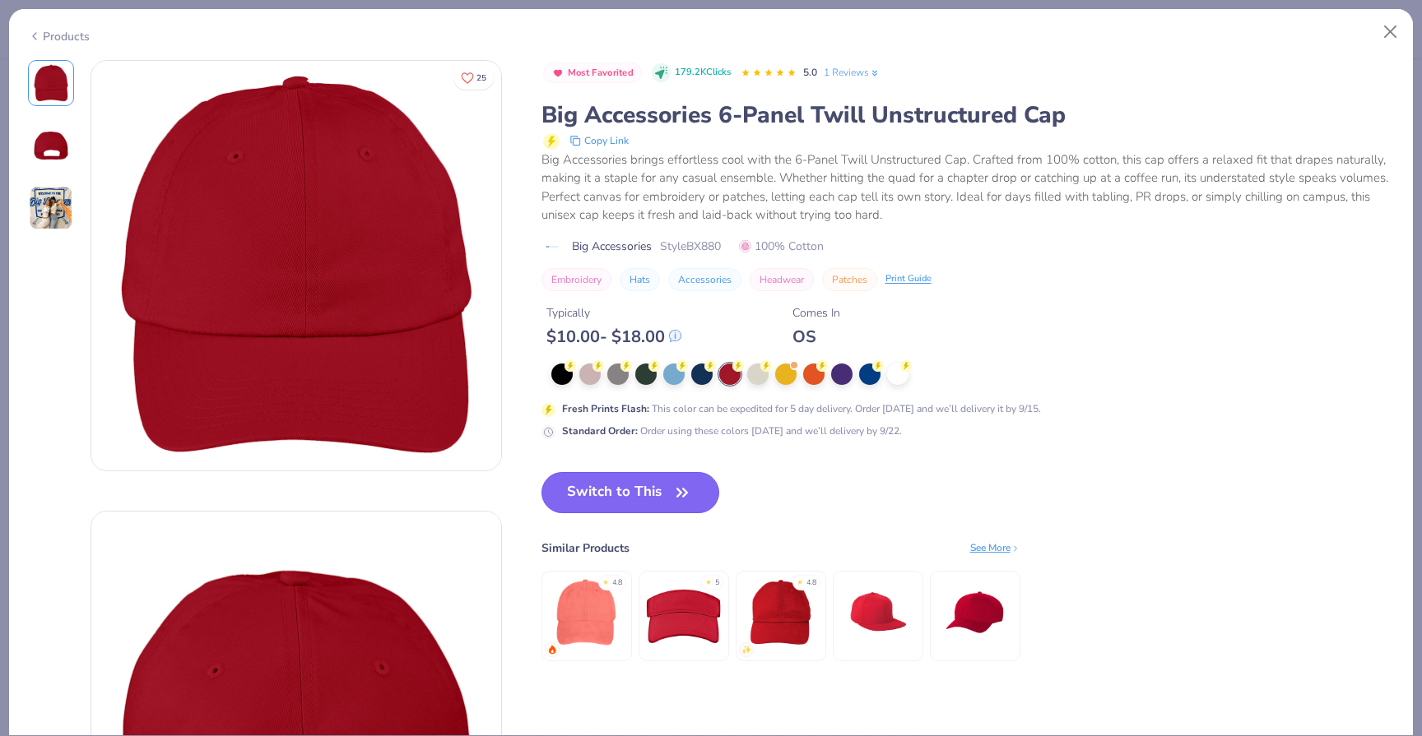
click at [685, 499] on icon "button" at bounding box center [682, 492] width 23 height 23
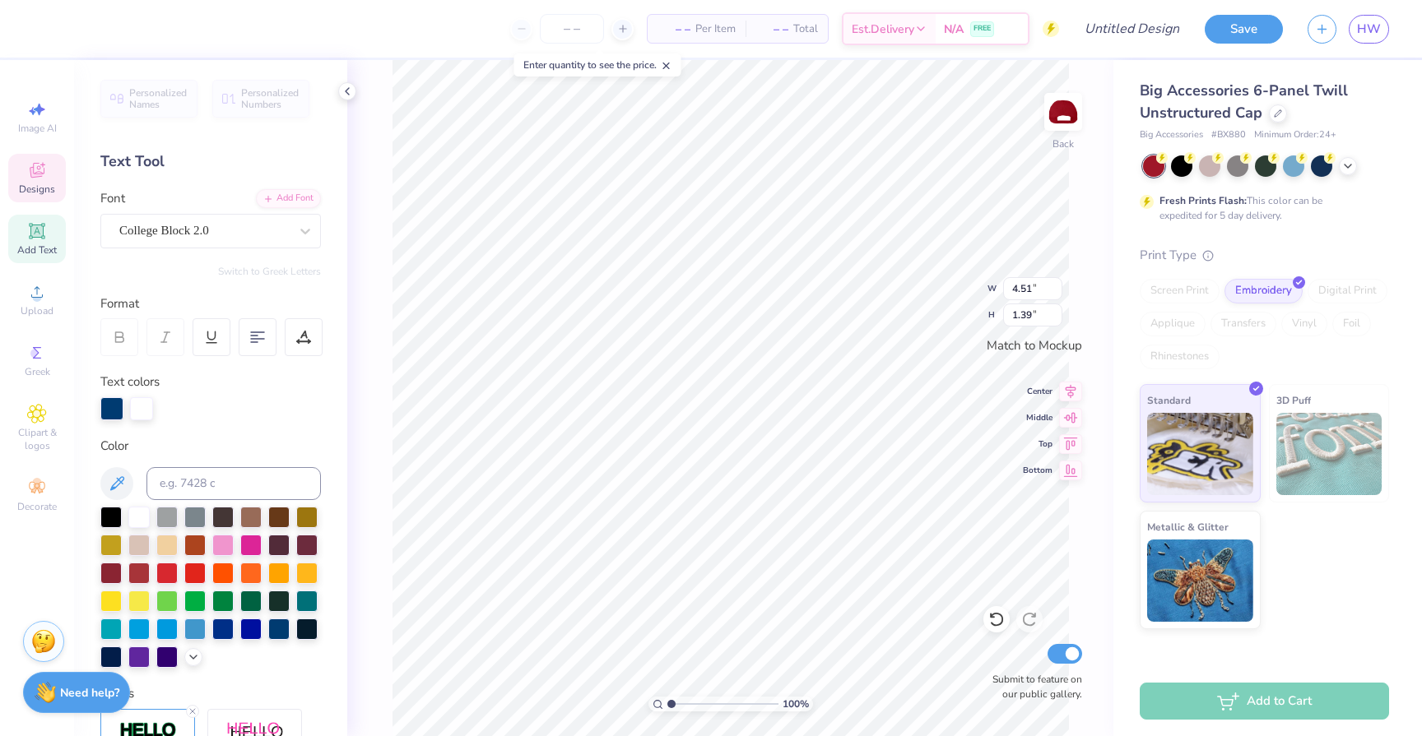
type textarea "Aggie Blossoms"
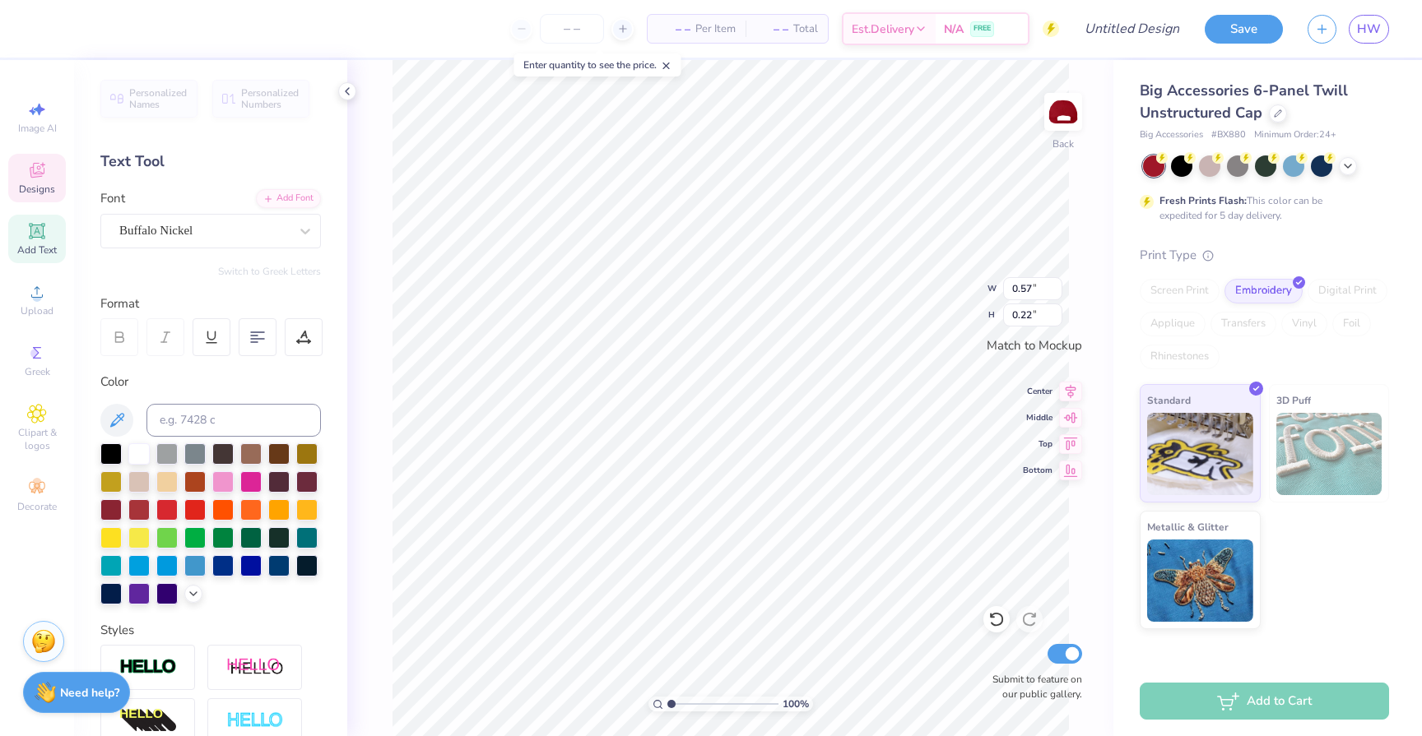
type input "0.40"
type input "0.15"
type textarea "1"
type textarea "2014"
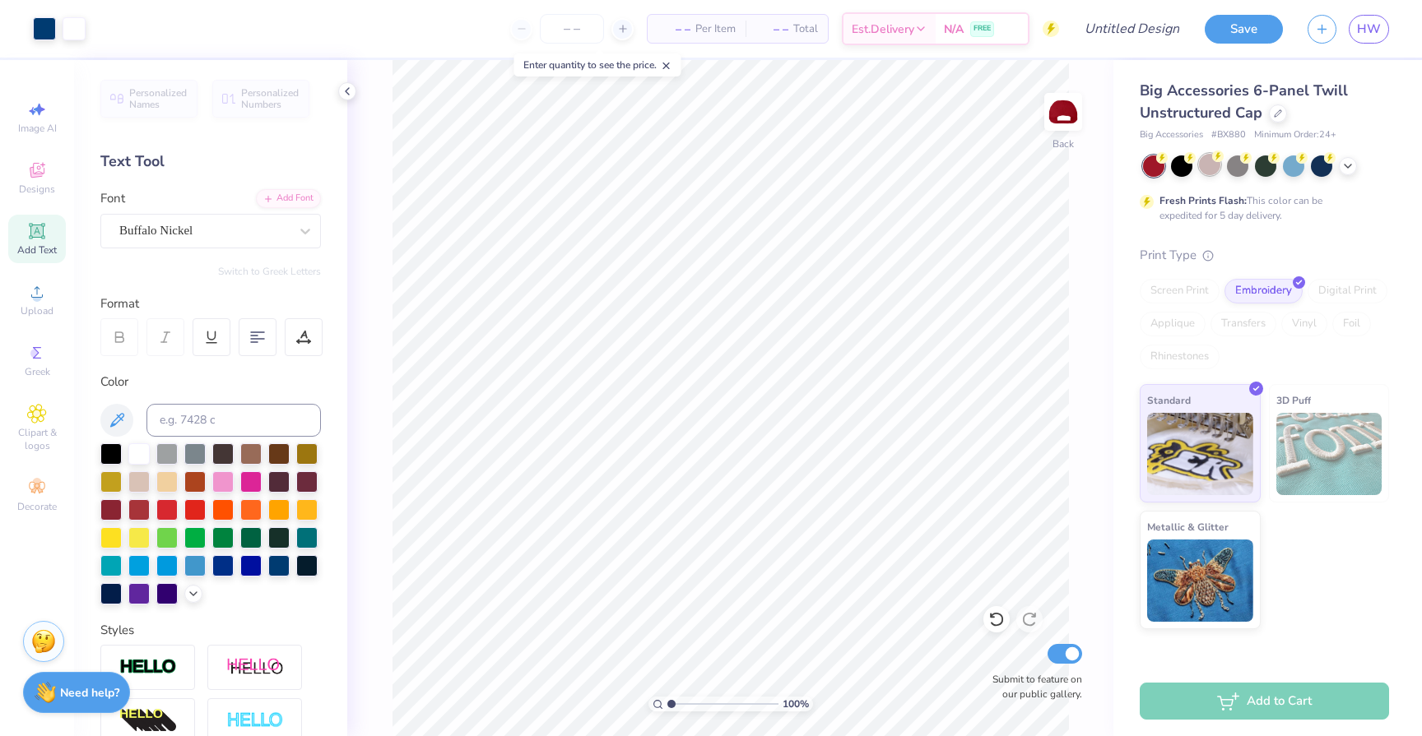
click at [1212, 167] on div at bounding box center [1209, 164] width 21 height 21
click at [1352, 165] on icon at bounding box center [1347, 164] width 13 height 13
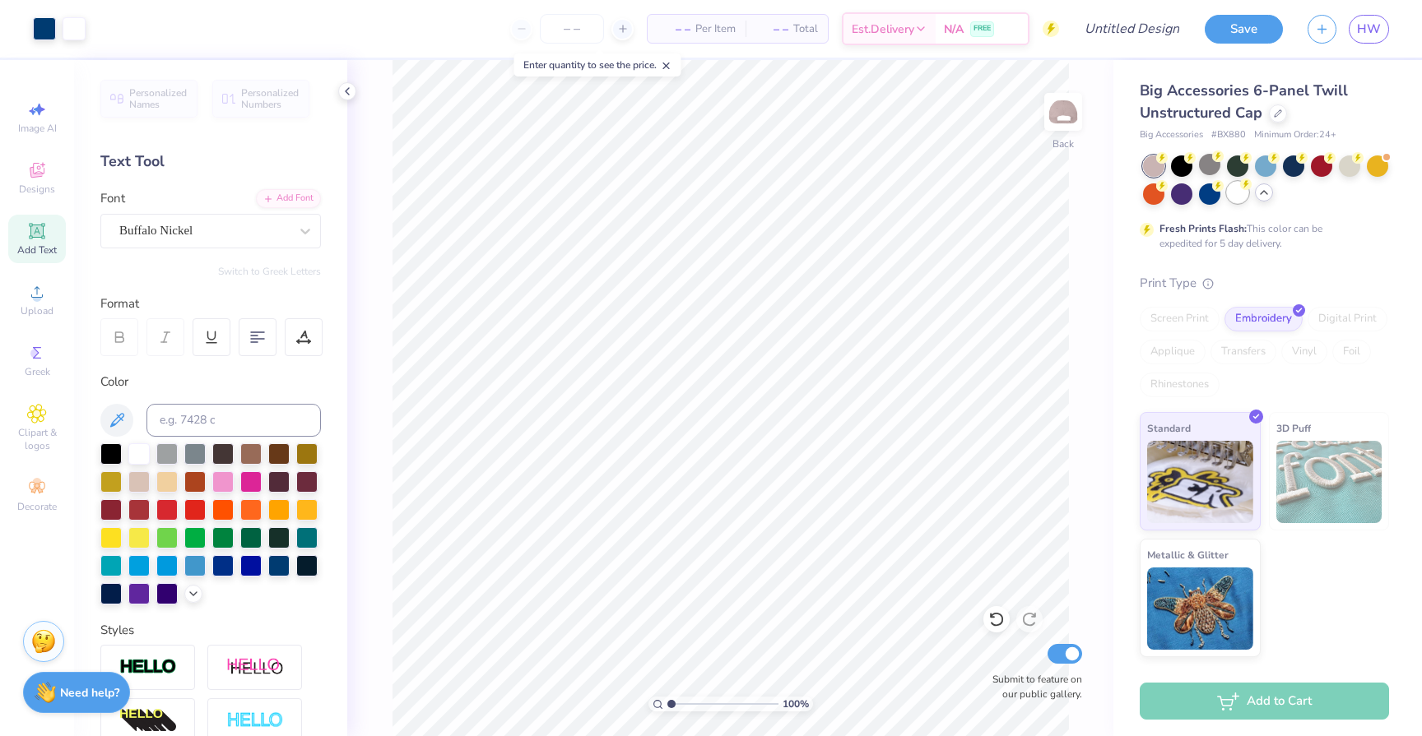
click at [1245, 196] on div at bounding box center [1237, 192] width 21 height 21
click at [1302, 163] on div at bounding box center [1293, 164] width 21 height 21
click at [1235, 167] on div at bounding box center [1237, 164] width 21 height 21
click at [1296, 167] on div at bounding box center [1293, 164] width 21 height 21
click at [1182, 168] on div at bounding box center [1181, 164] width 21 height 21
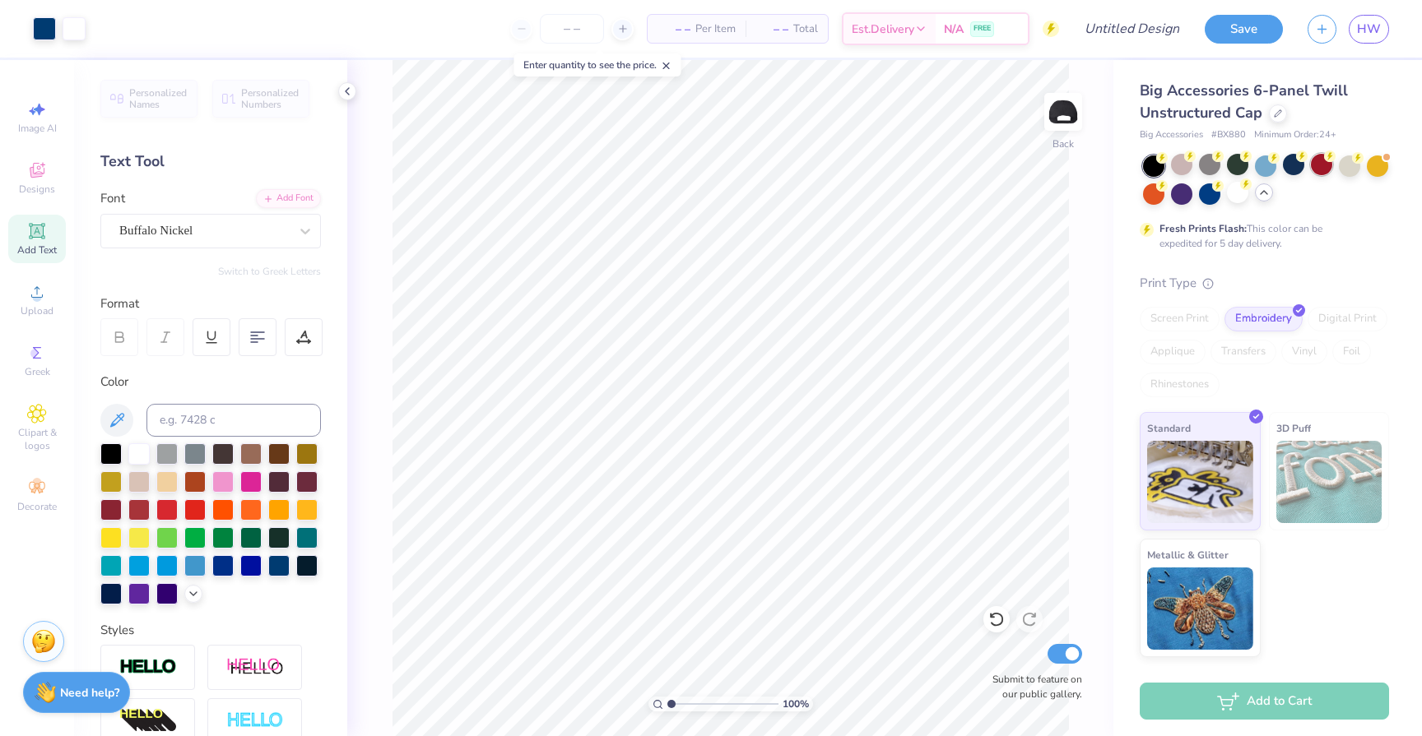
click at [1322, 167] on div at bounding box center [1321, 164] width 21 height 21
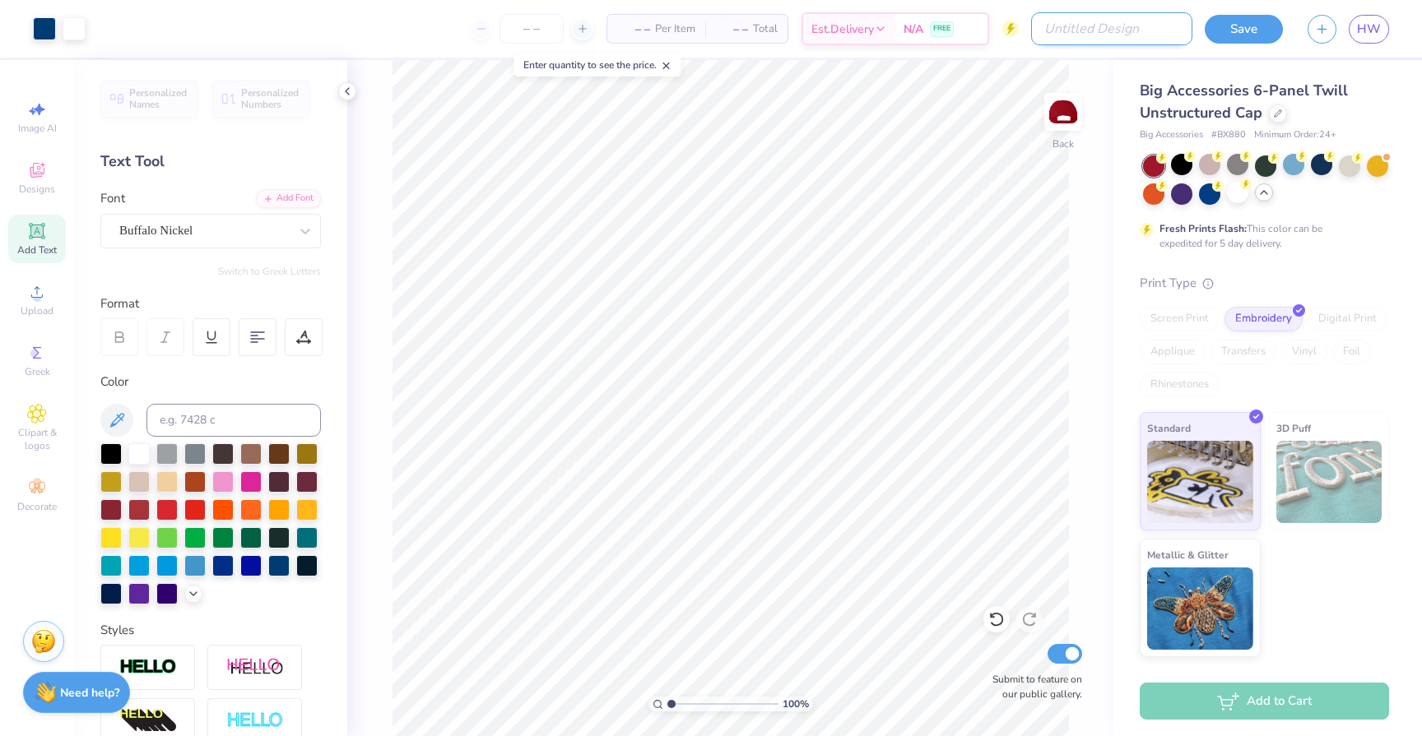
click at [1175, 28] on input "Design Title" at bounding box center [1111, 28] width 161 height 33
type input "p"
click at [1257, 26] on button "Save" at bounding box center [1244, 26] width 78 height 29
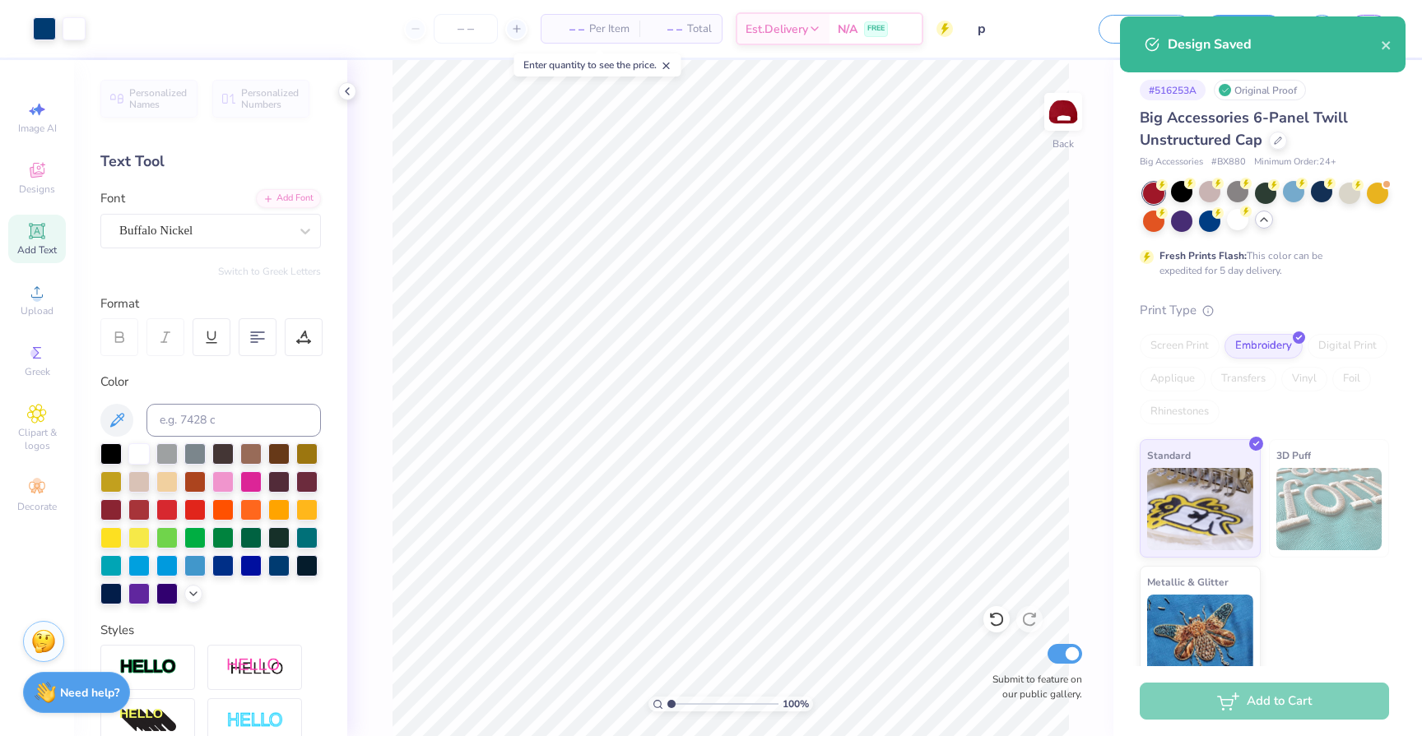
click at [1379, 47] on div "Design Saved" at bounding box center [1274, 45] width 213 height 20
click at [1387, 49] on icon "close" at bounding box center [1386, 45] width 8 height 8
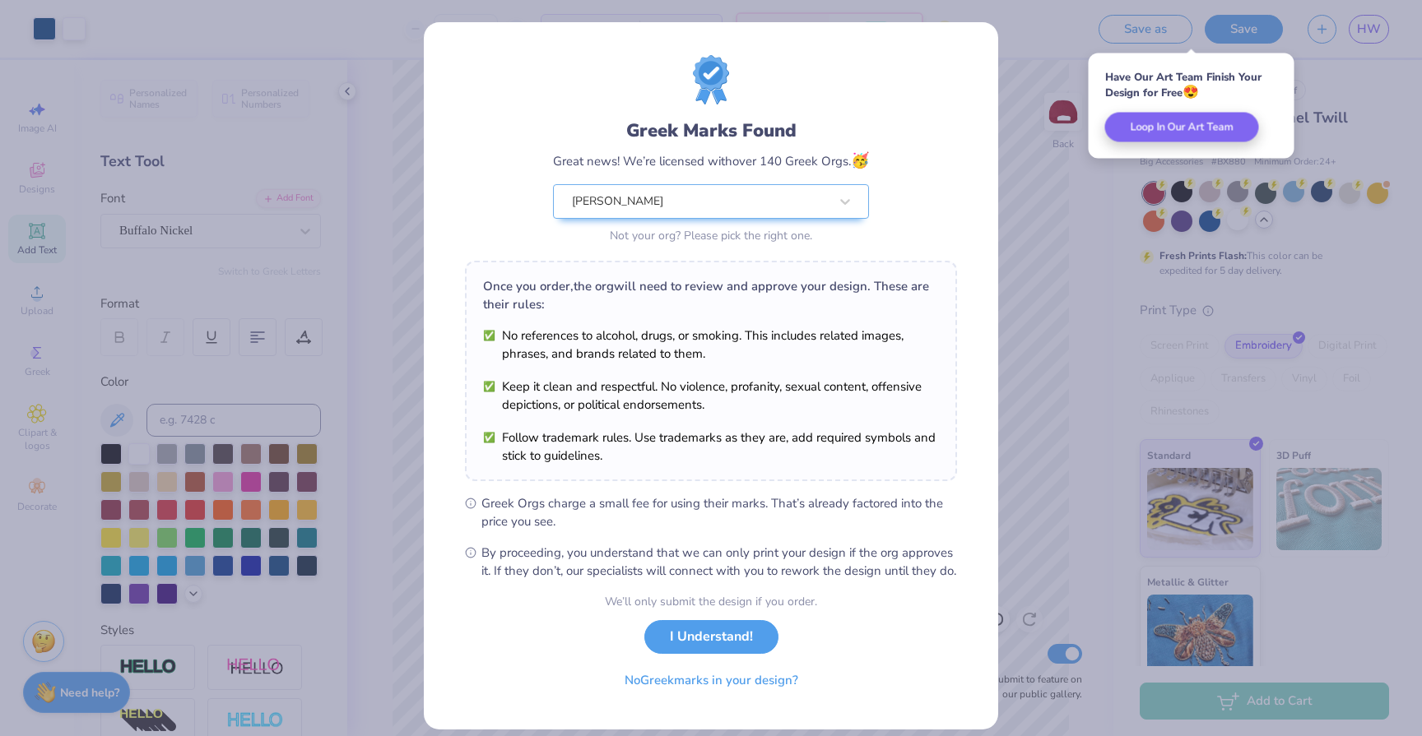
click at [699, 648] on button "I Understand!" at bounding box center [711, 637] width 134 height 34
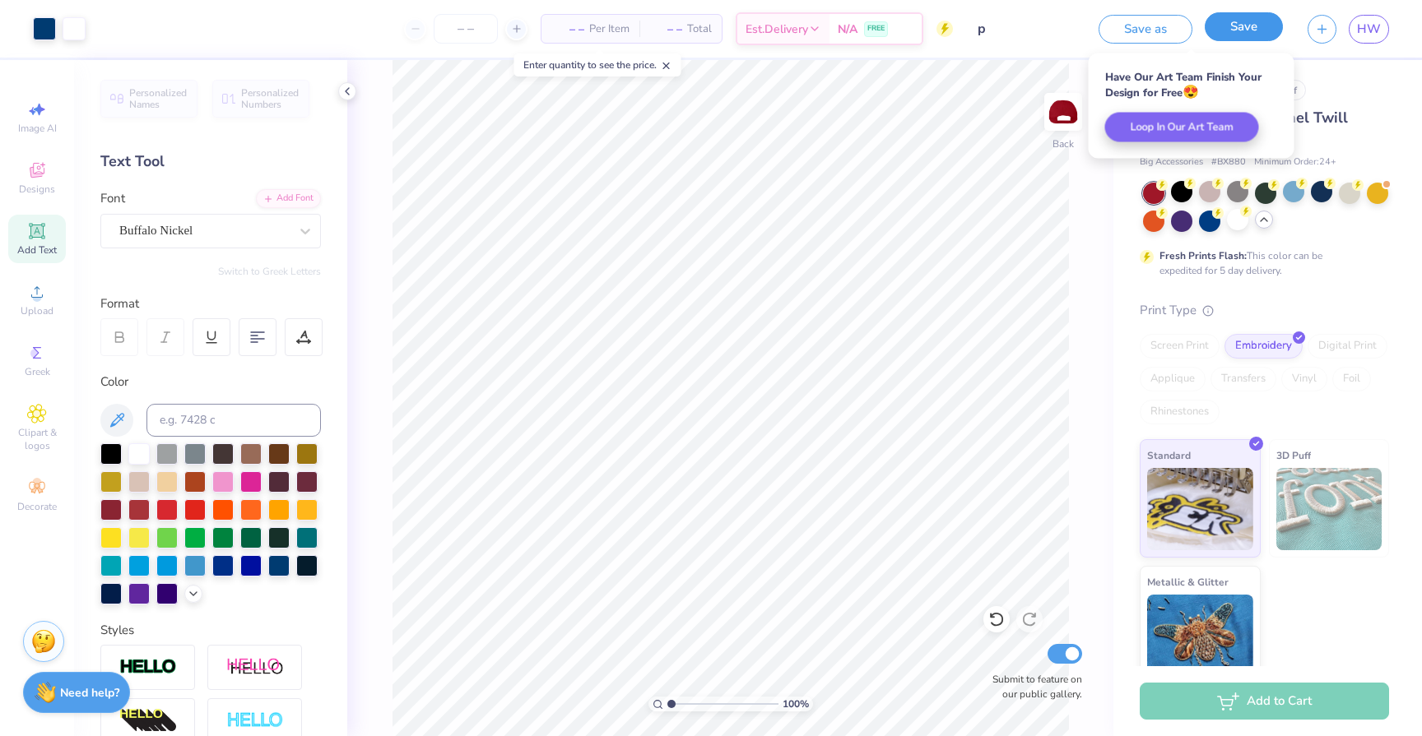
click at [1243, 35] on button "Save" at bounding box center [1244, 26] width 78 height 29
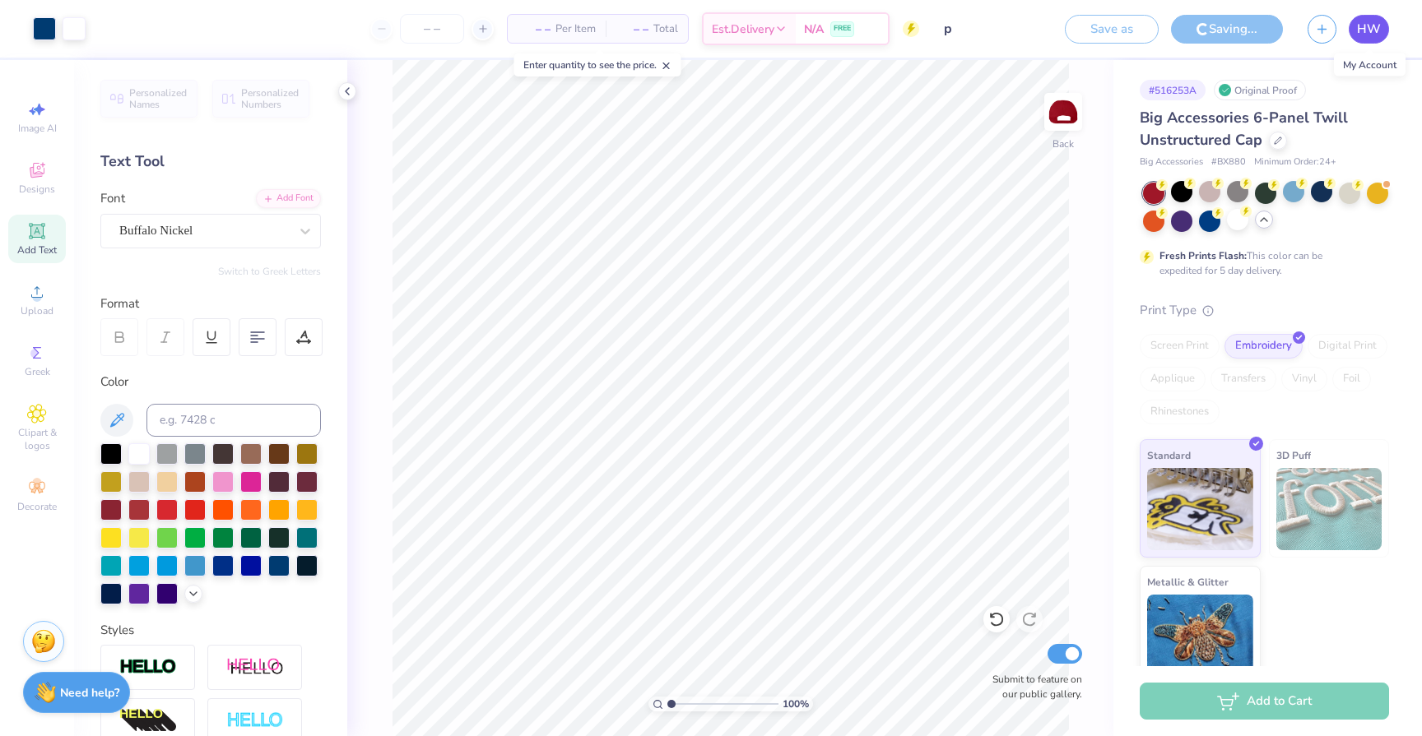
click at [1372, 26] on span "HW" at bounding box center [1369, 29] width 24 height 19
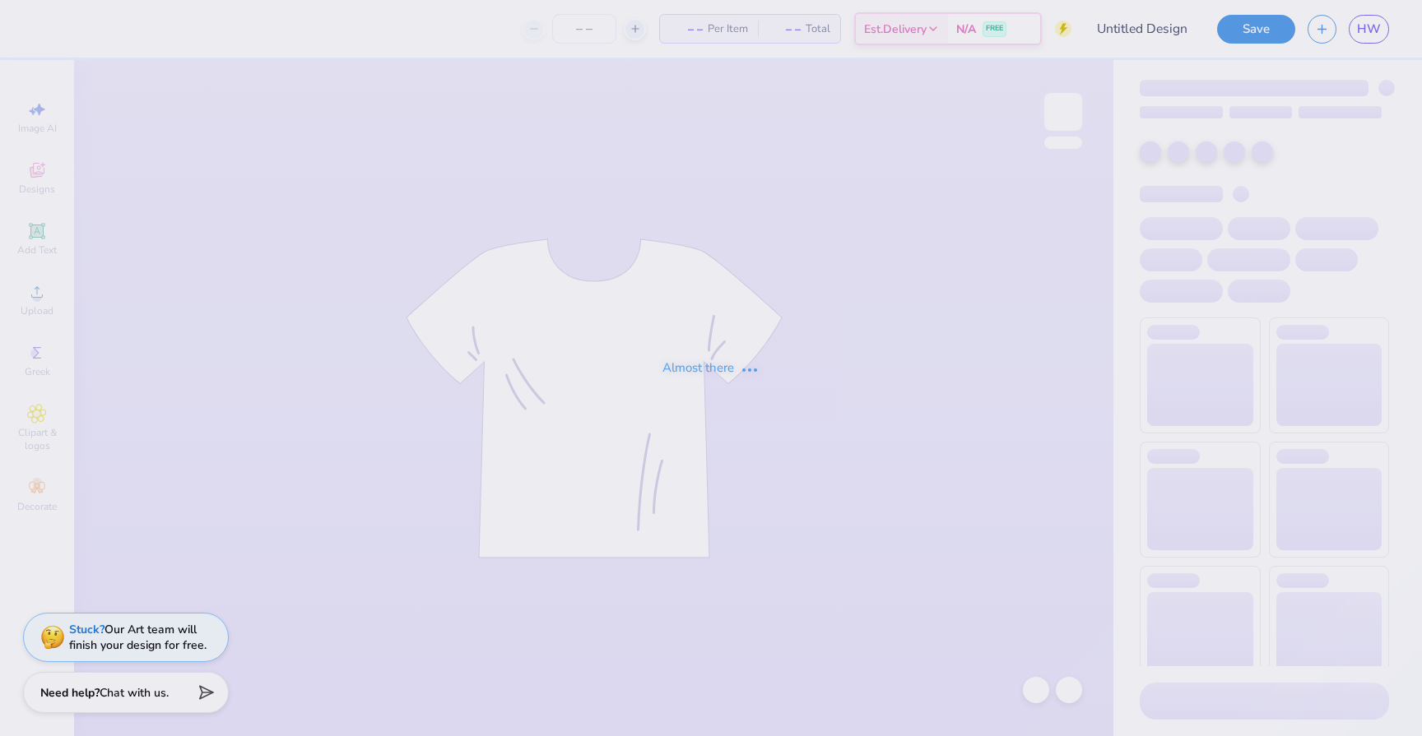
type input "p"
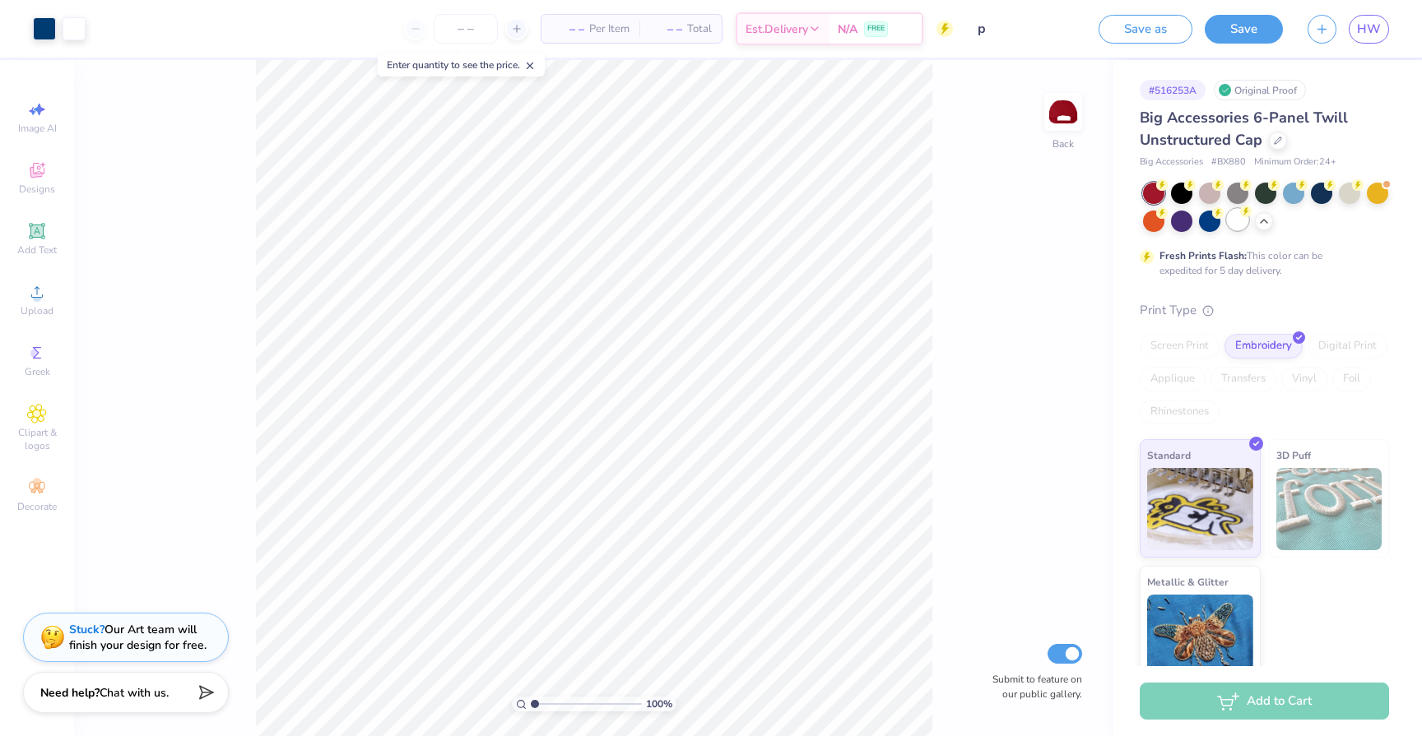
click at [1235, 219] on div at bounding box center [1237, 219] width 21 height 21
click at [1280, 16] on div "Save" at bounding box center [1244, 29] width 78 height 29
click at [1270, 20] on button "Save" at bounding box center [1244, 26] width 78 height 29
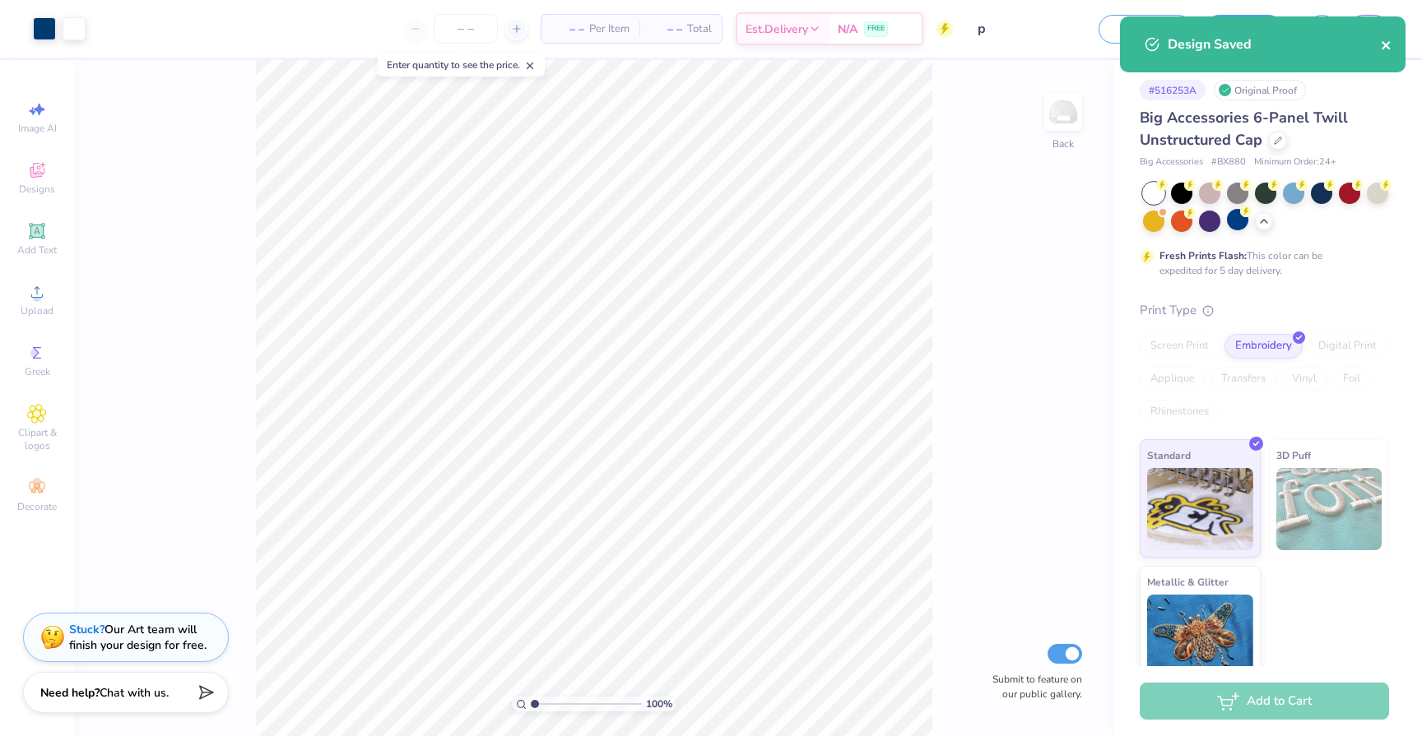
click at [1390, 41] on icon "close" at bounding box center [1387, 45] width 12 height 13
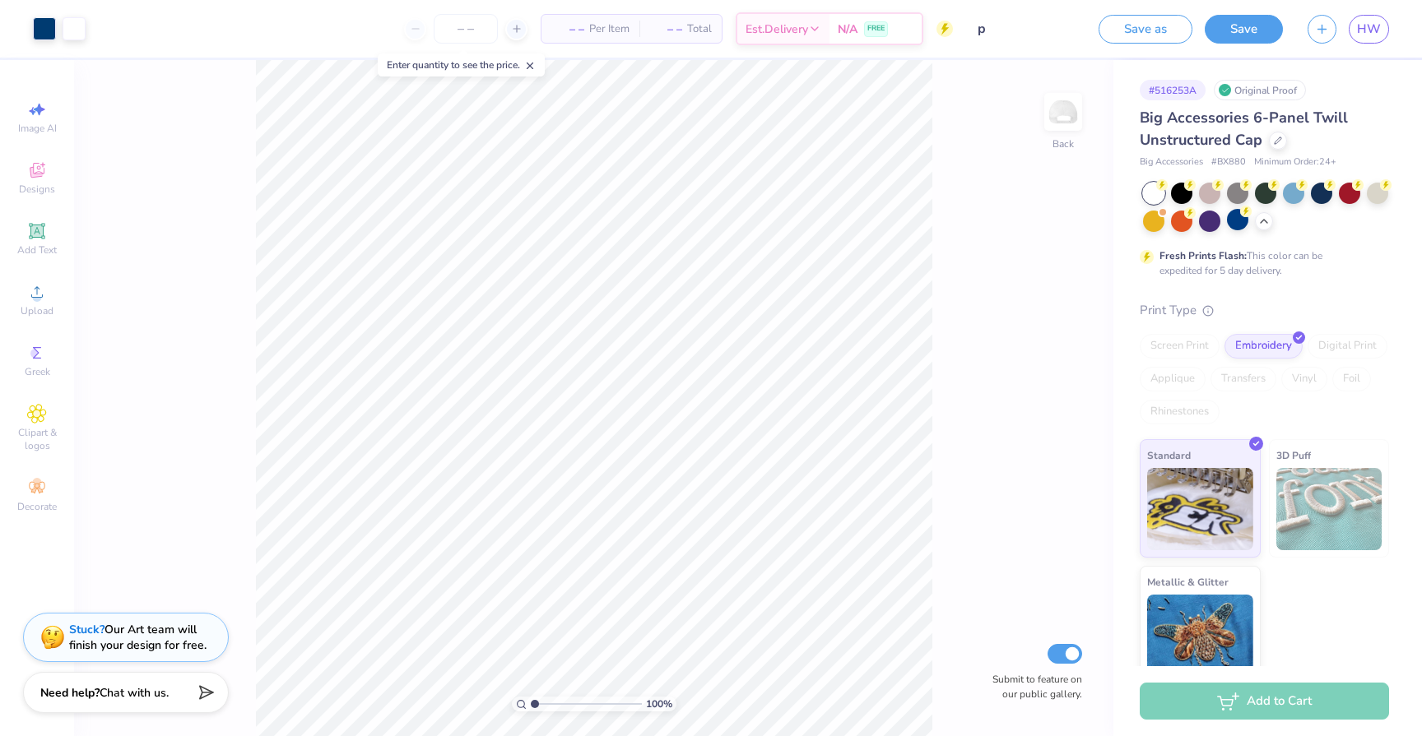
click at [1373, 25] on div "Design Saved" at bounding box center [1263, 50] width 292 height 75
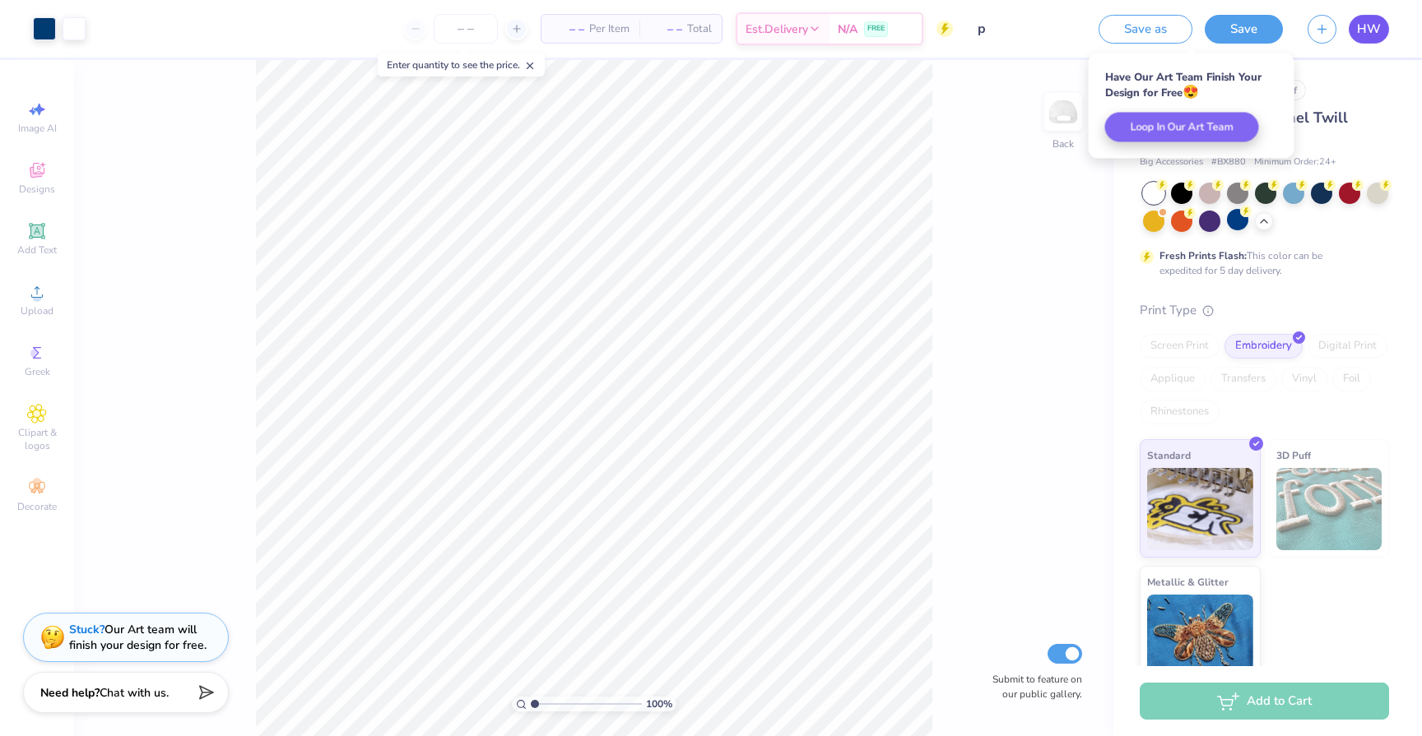
click at [1364, 25] on span "HW" at bounding box center [1369, 29] width 24 height 19
